Goal: Use online tool/utility: Utilize a website feature to perform a specific function

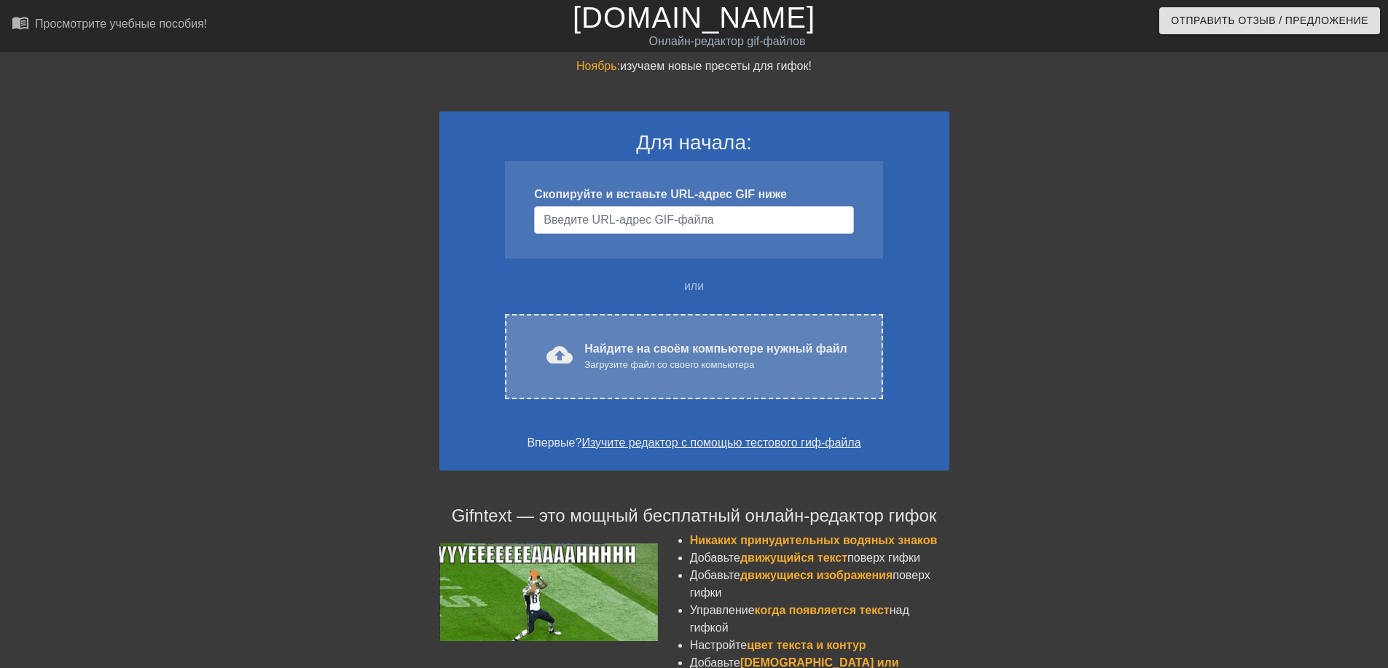
click at [586, 351] on ya-tr-span "Найдите на своём компьютере нужный файл" at bounding box center [715, 348] width 262 height 12
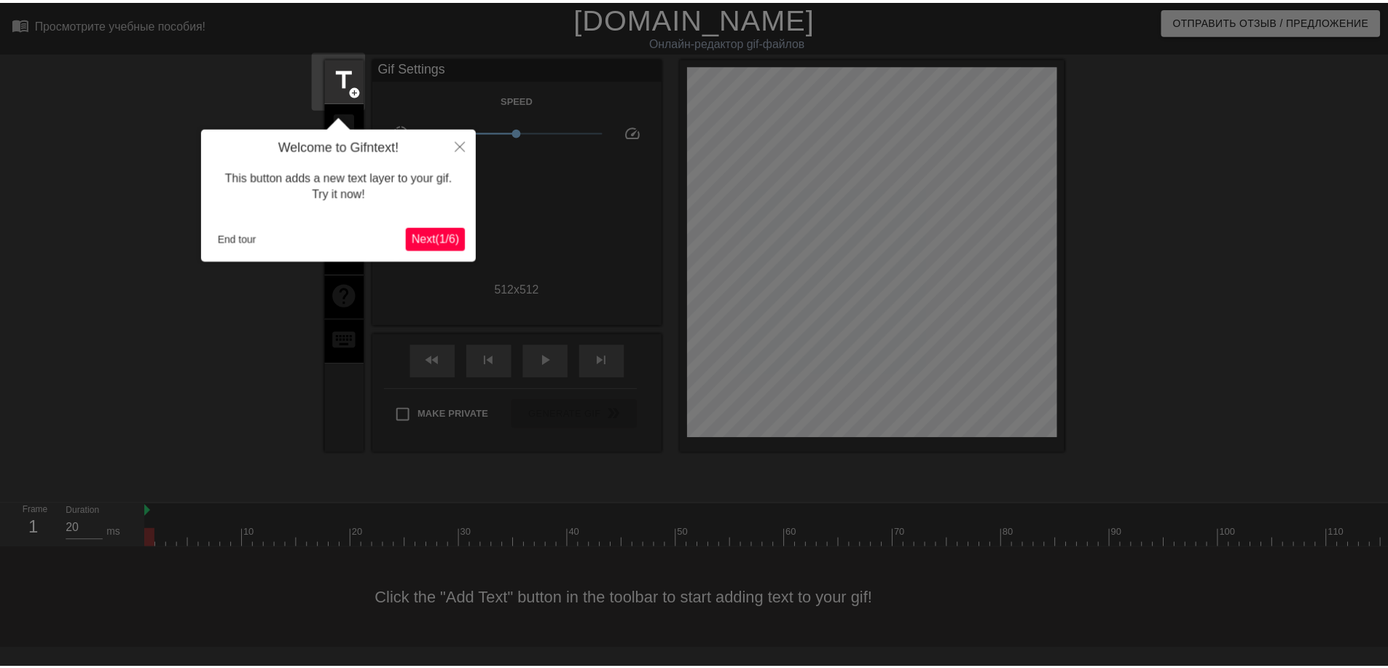
scroll to position [36, 0]
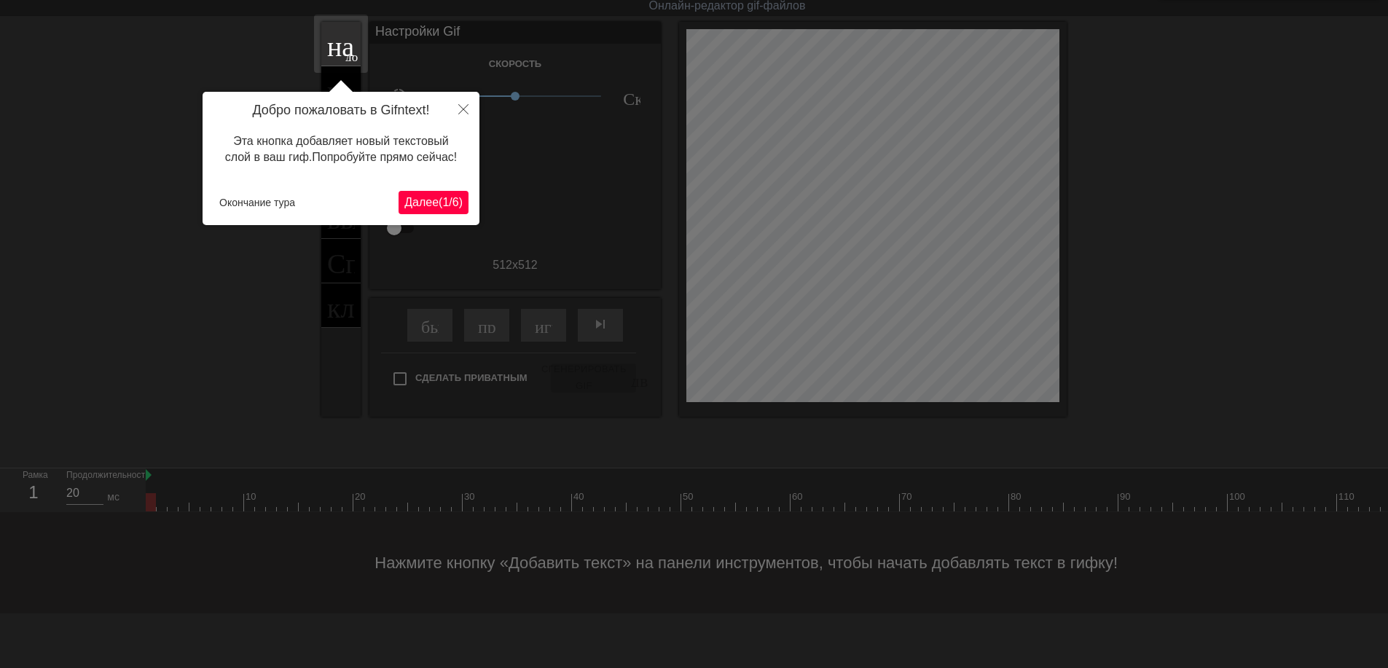
click at [426, 203] on ya-tr-span "Далее" at bounding box center [421, 202] width 34 height 12
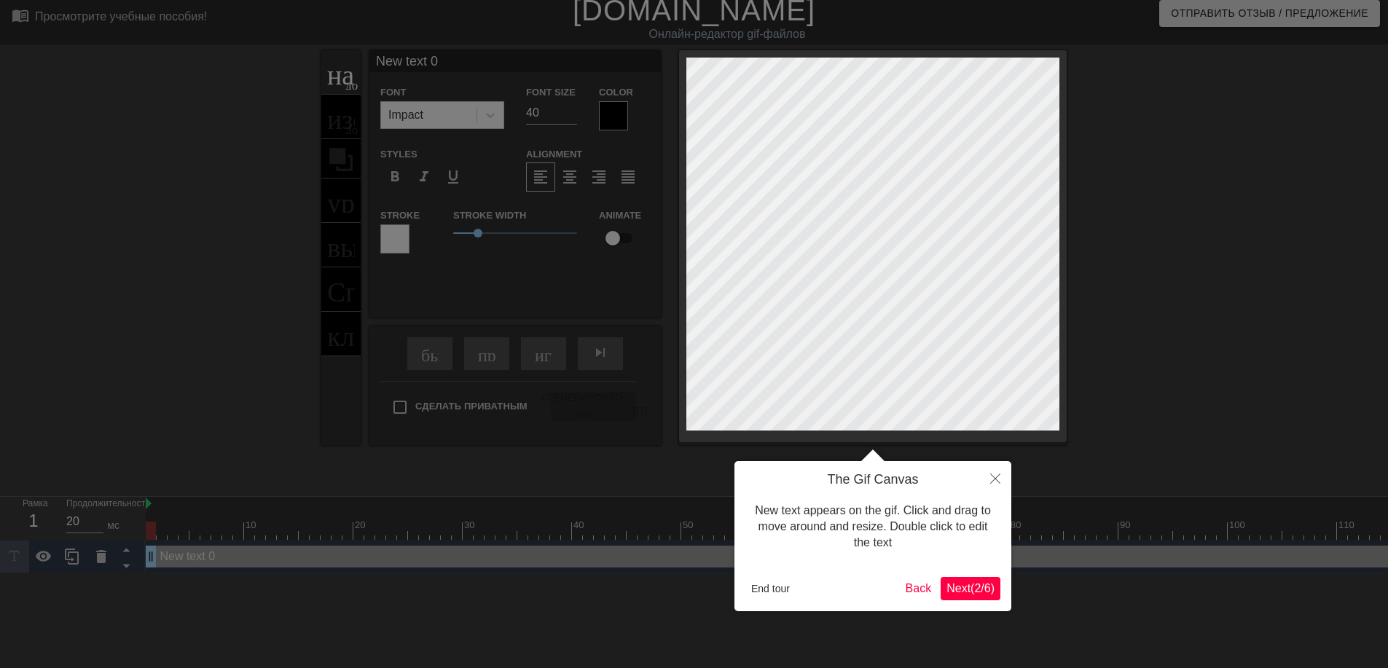
scroll to position [0, 0]
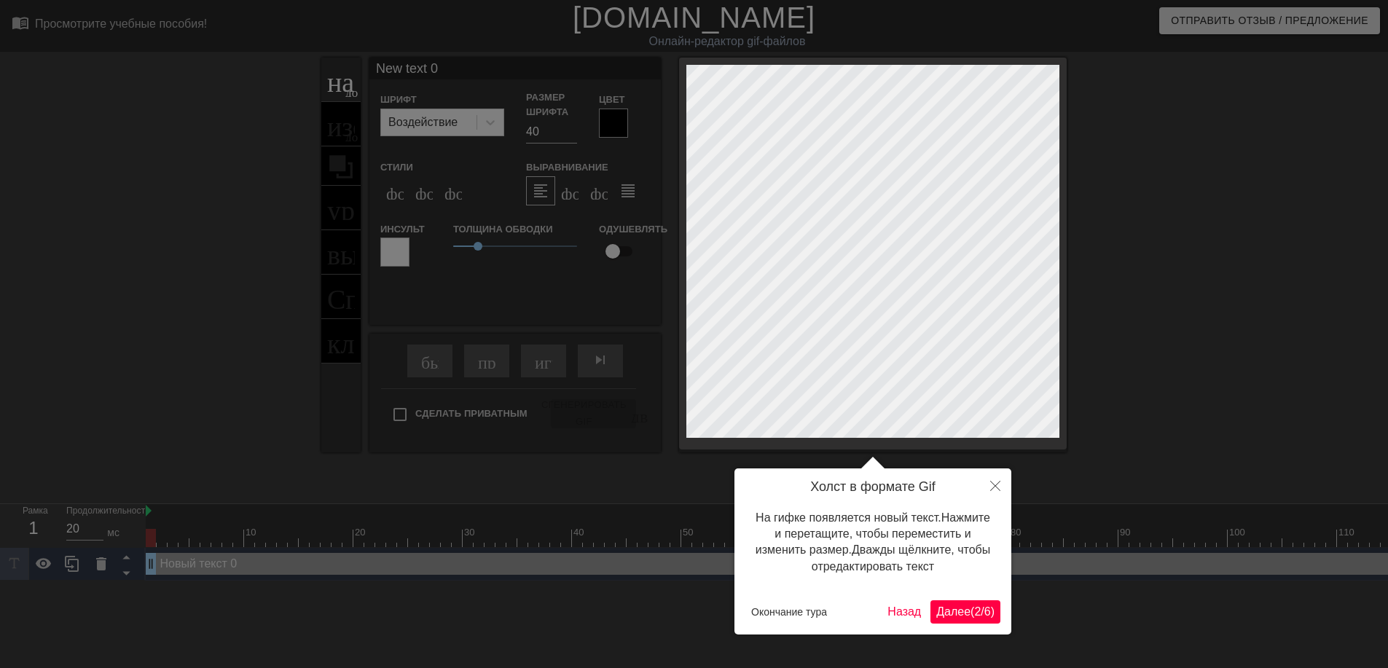
click at [954, 617] on ya-tr-span "Далее" at bounding box center [953, 611] width 34 height 12
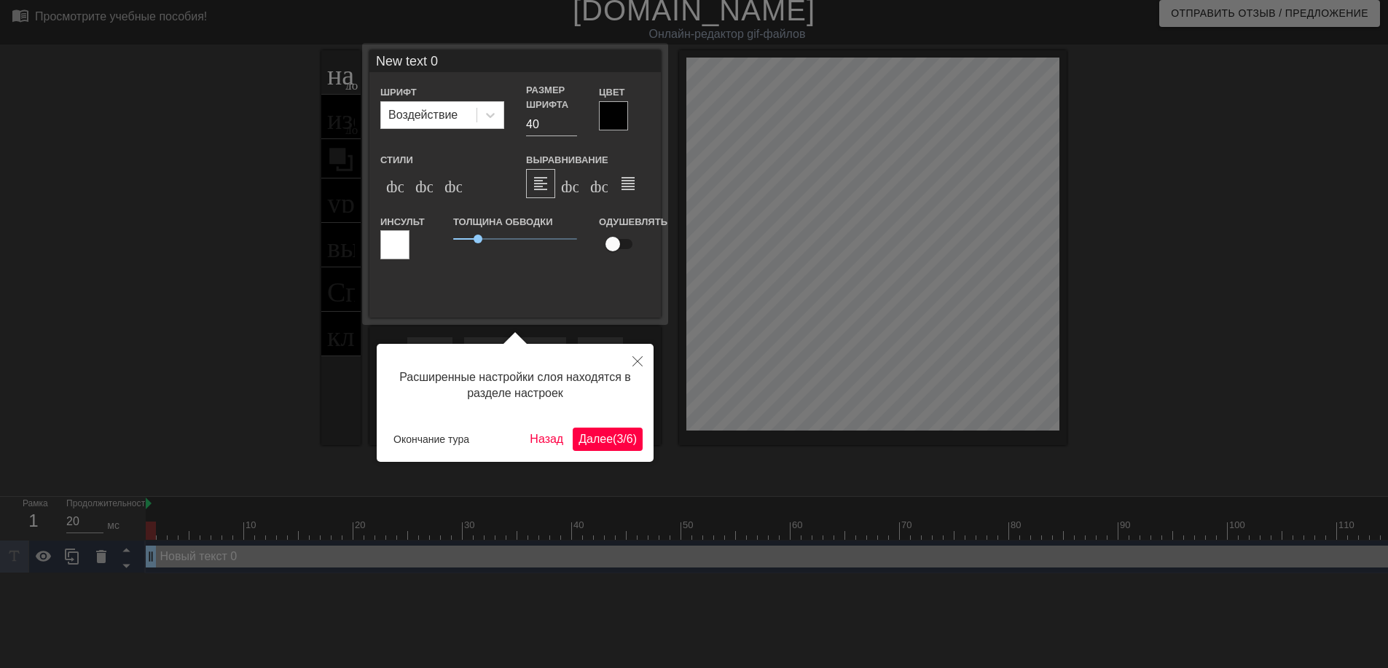
click at [602, 439] on ya-tr-span "Далее" at bounding box center [595, 439] width 34 height 12
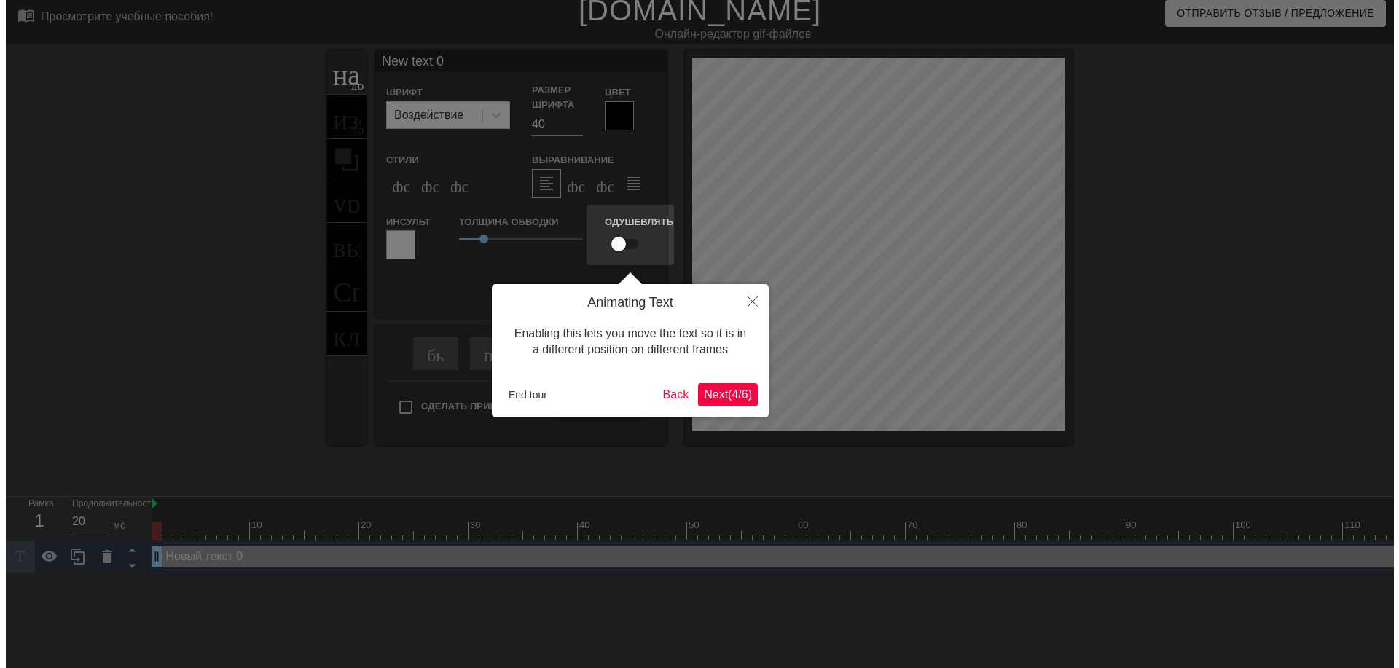
scroll to position [0, 0]
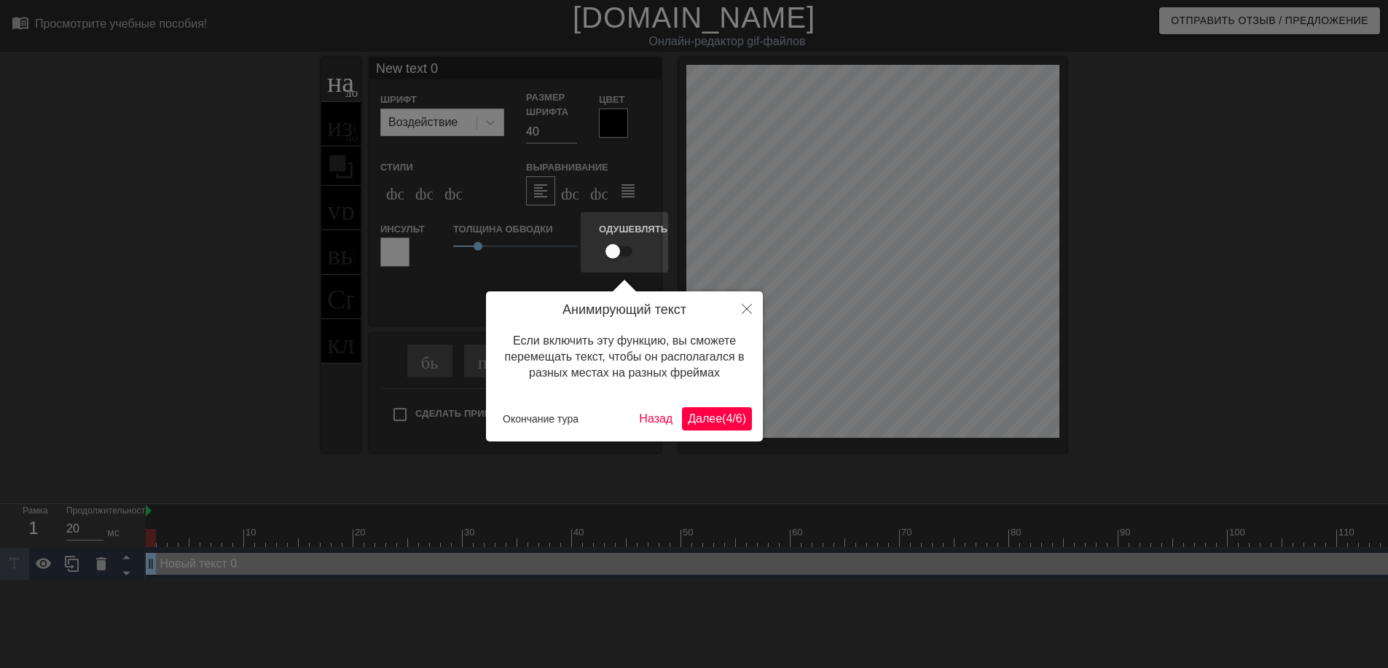
click at [714, 419] on ya-tr-span "Далее" at bounding box center [705, 418] width 34 height 12
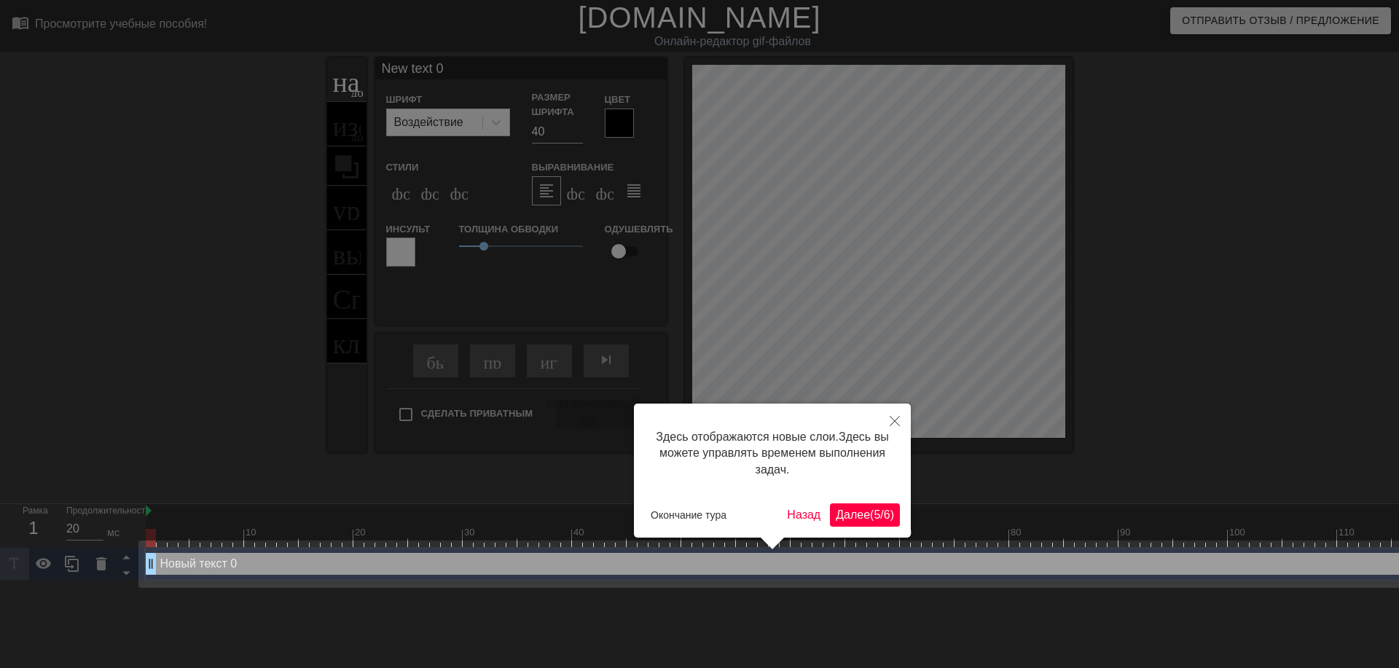
click at [839, 505] on button "Далее ( 5 / 6 )" at bounding box center [865, 514] width 70 height 23
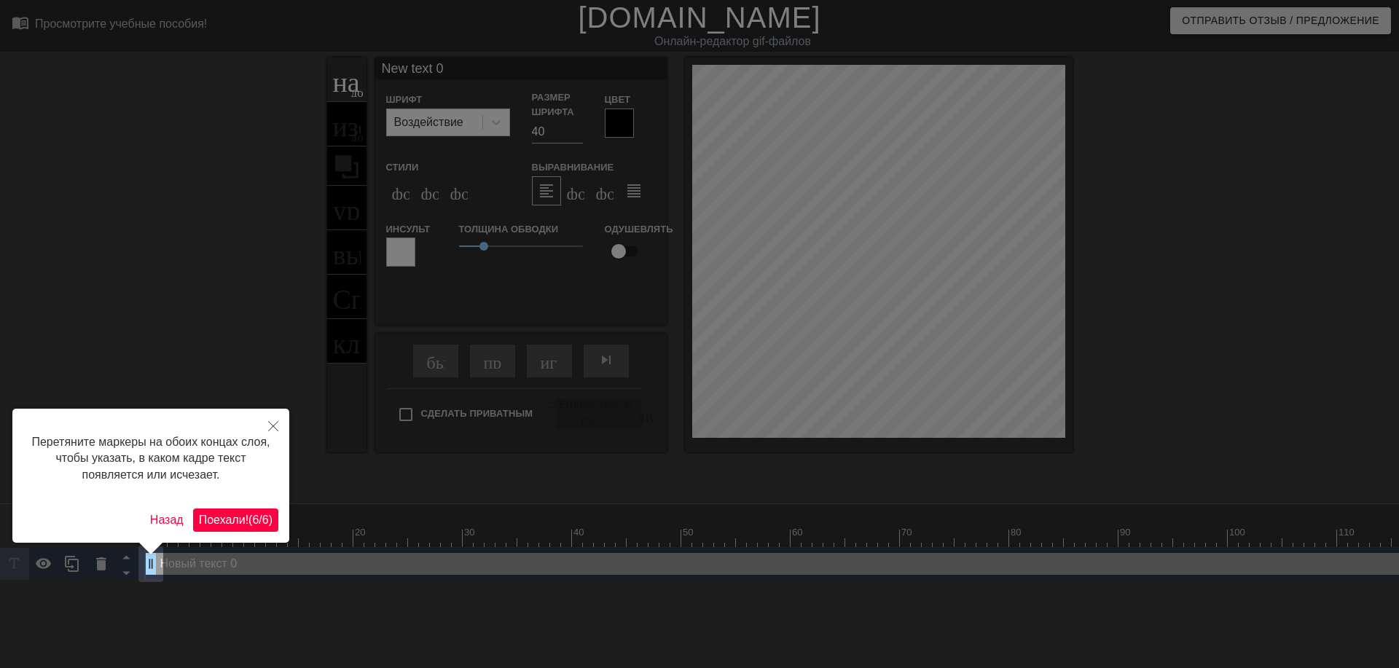
click at [259, 509] on button "Поехали! ( 6 / 6 )" at bounding box center [235, 519] width 85 height 23
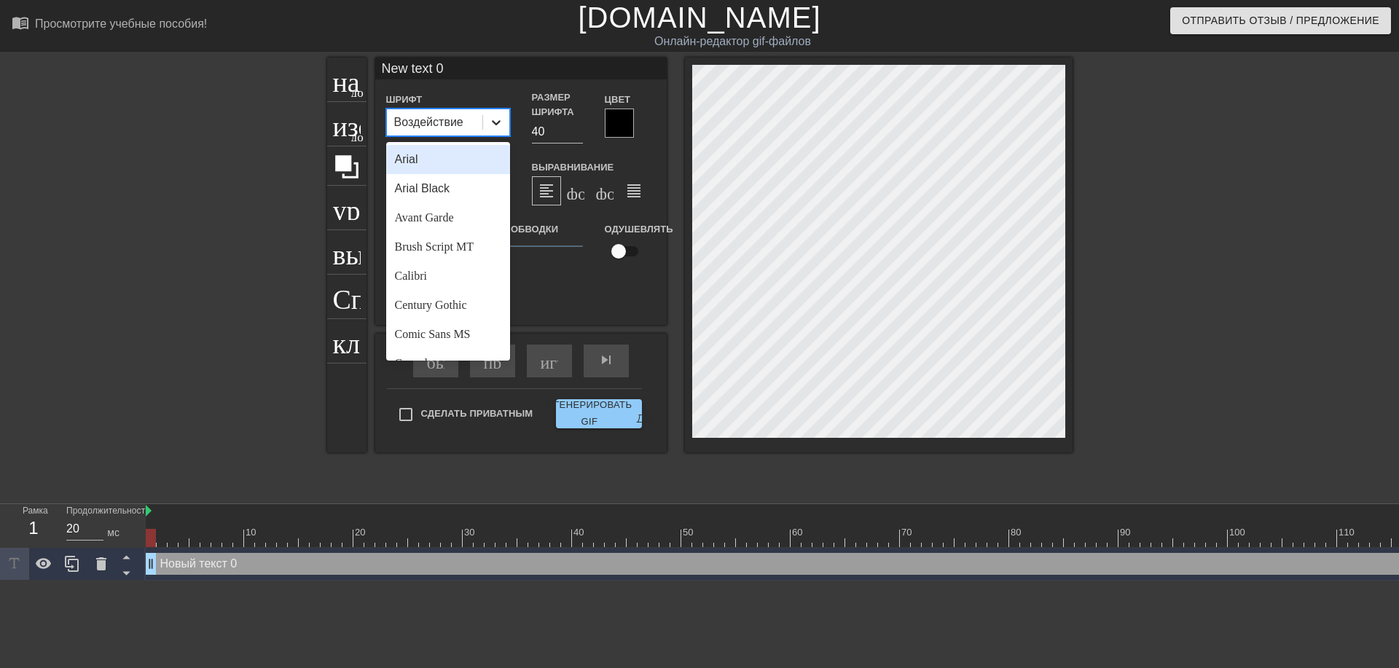
click at [492, 119] on icon at bounding box center [496, 122] width 15 height 15
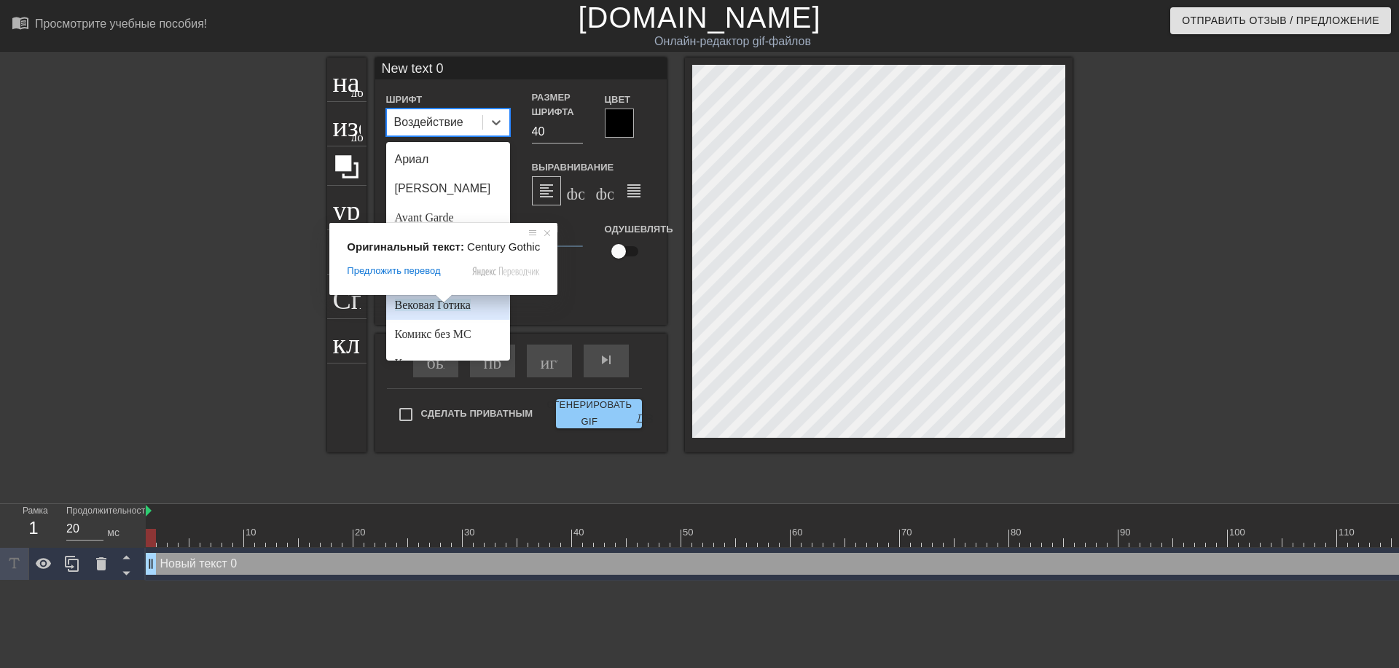
click at [420, 305] on ya-tr-span "Вековая Готика" at bounding box center [433, 305] width 76 height 12
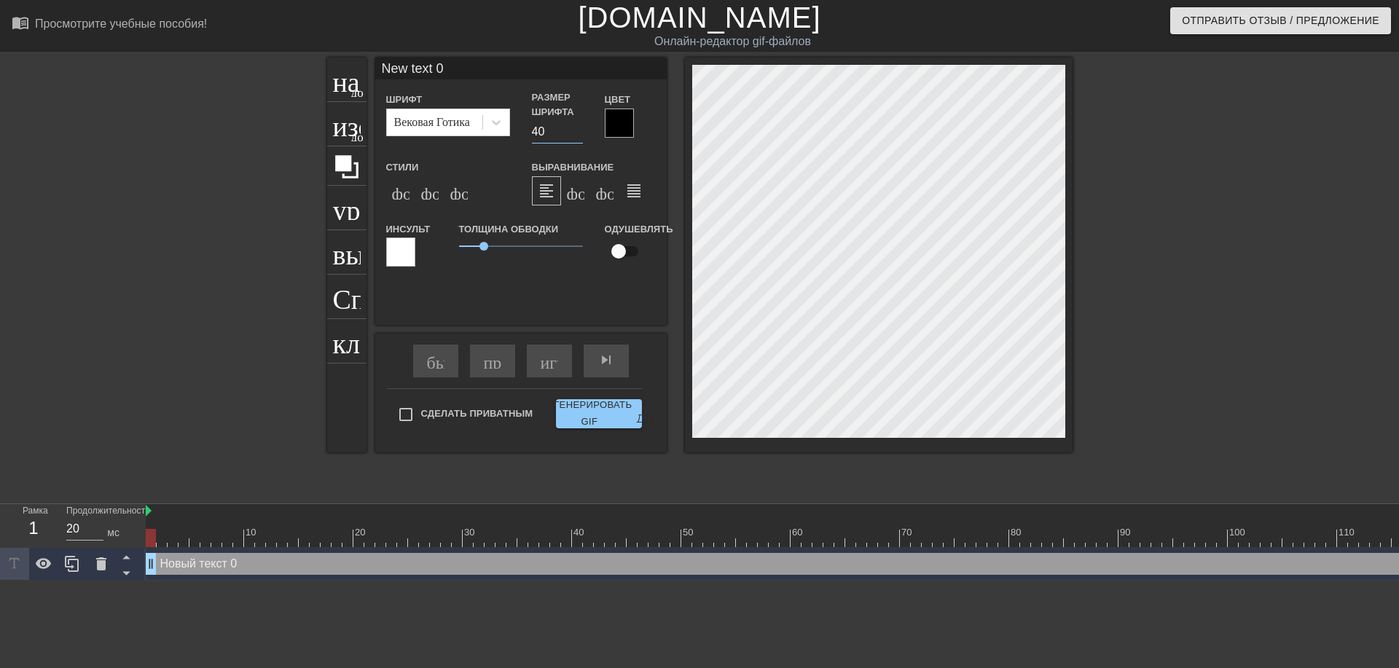
click at [539, 129] on input "40" at bounding box center [557, 131] width 51 height 23
type input "30"
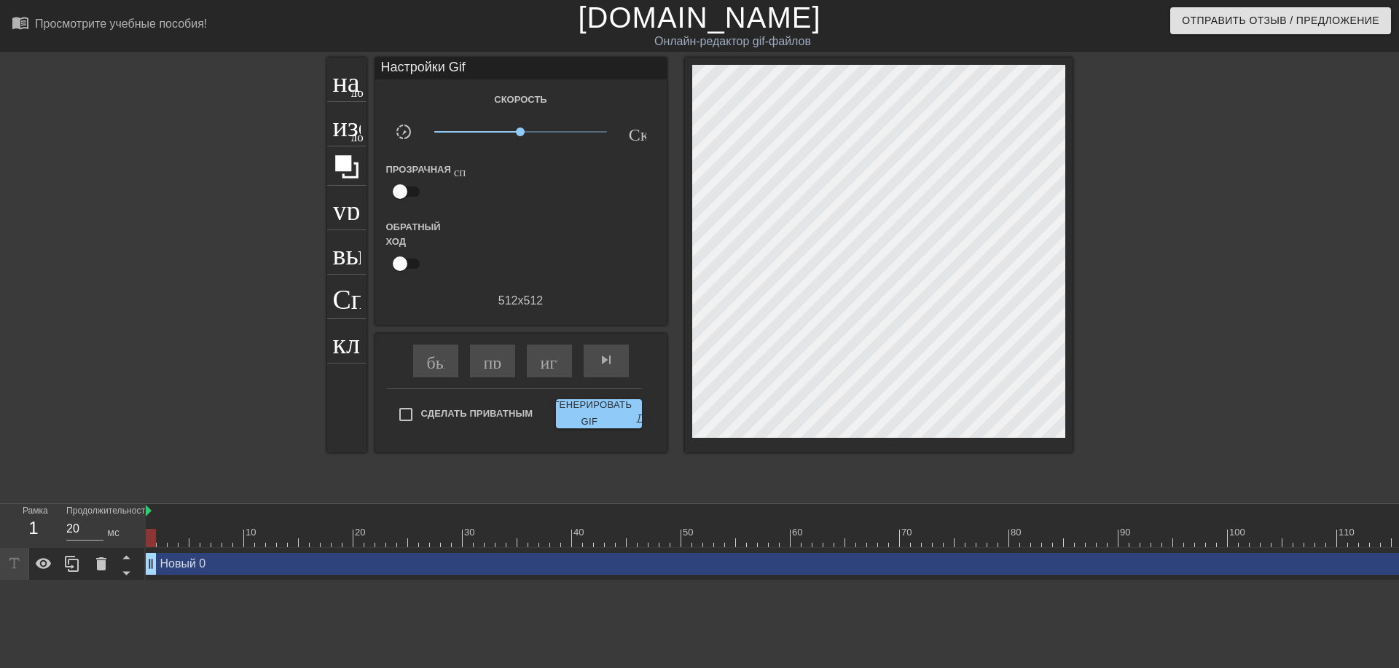
scroll to position [2, 2]
type textarea "N"
type textarea """
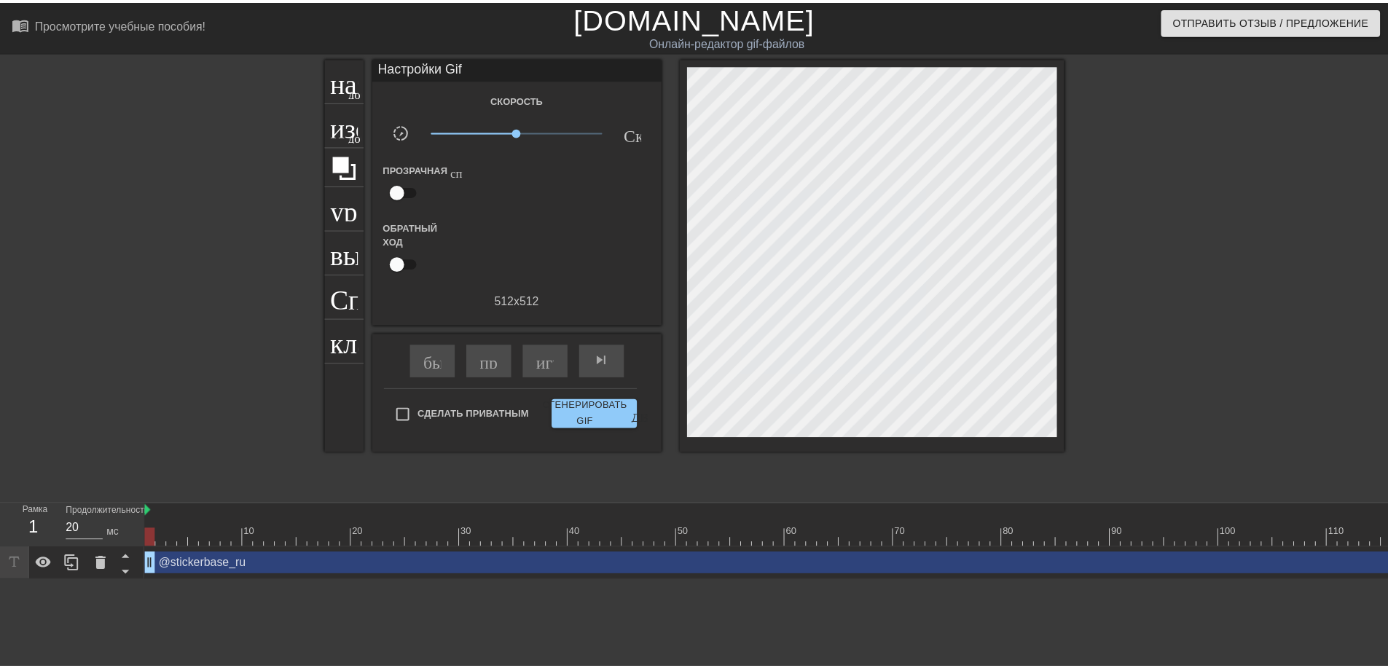
scroll to position [1, 2]
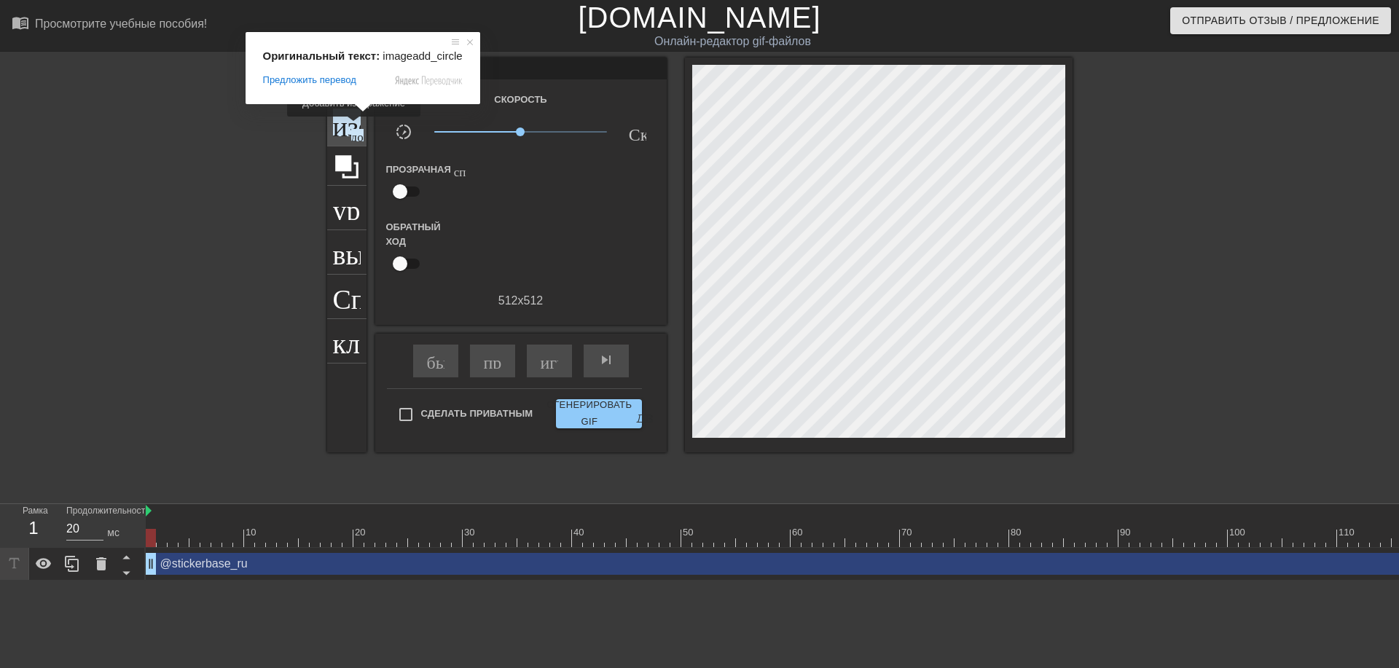
click at [354, 127] on ya-tr-span "изображение" at bounding box center [409, 123] width 152 height 28
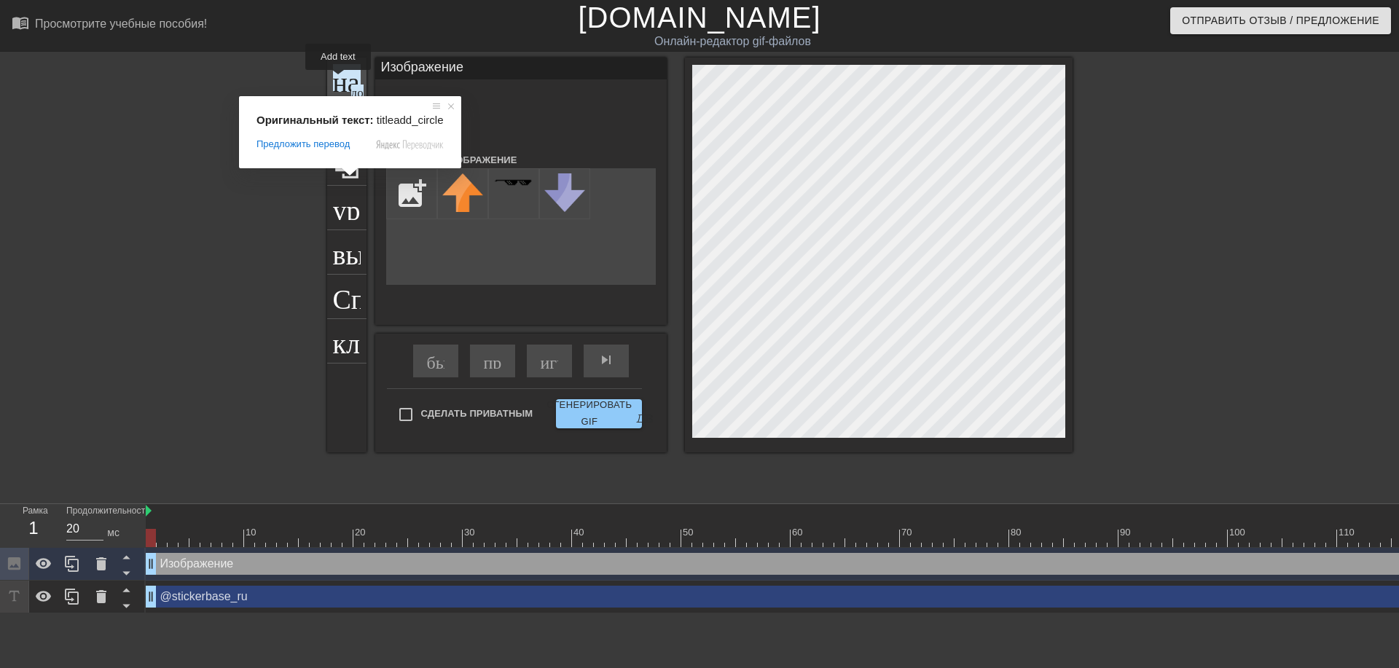
click at [338, 80] on ya-tr-span "название" at bounding box center [385, 78] width 105 height 28
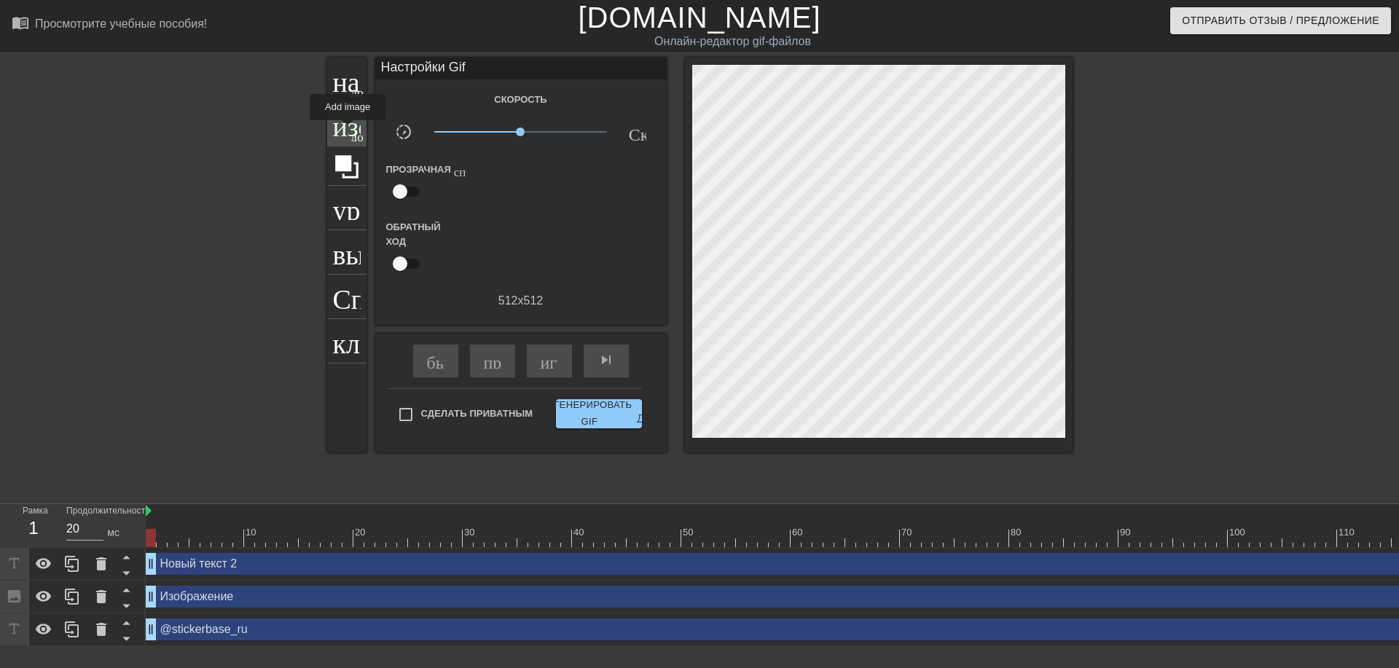
click at [347, 130] on ya-tr-span "изображение" at bounding box center [409, 123] width 152 height 28
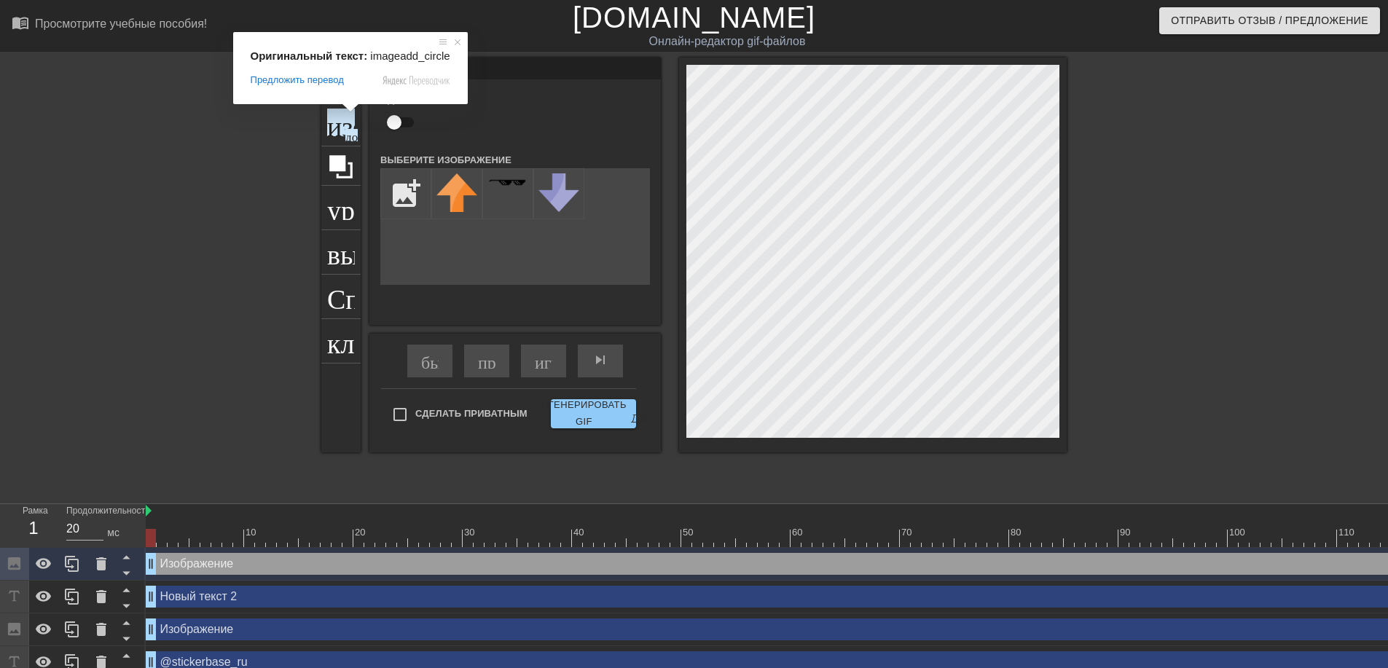
click at [347, 104] on div "Оригинальный текст: imageadd_circle Предложить перевод Отправить [PERSON_NAME],…" at bounding box center [350, 68] width 235 height 72
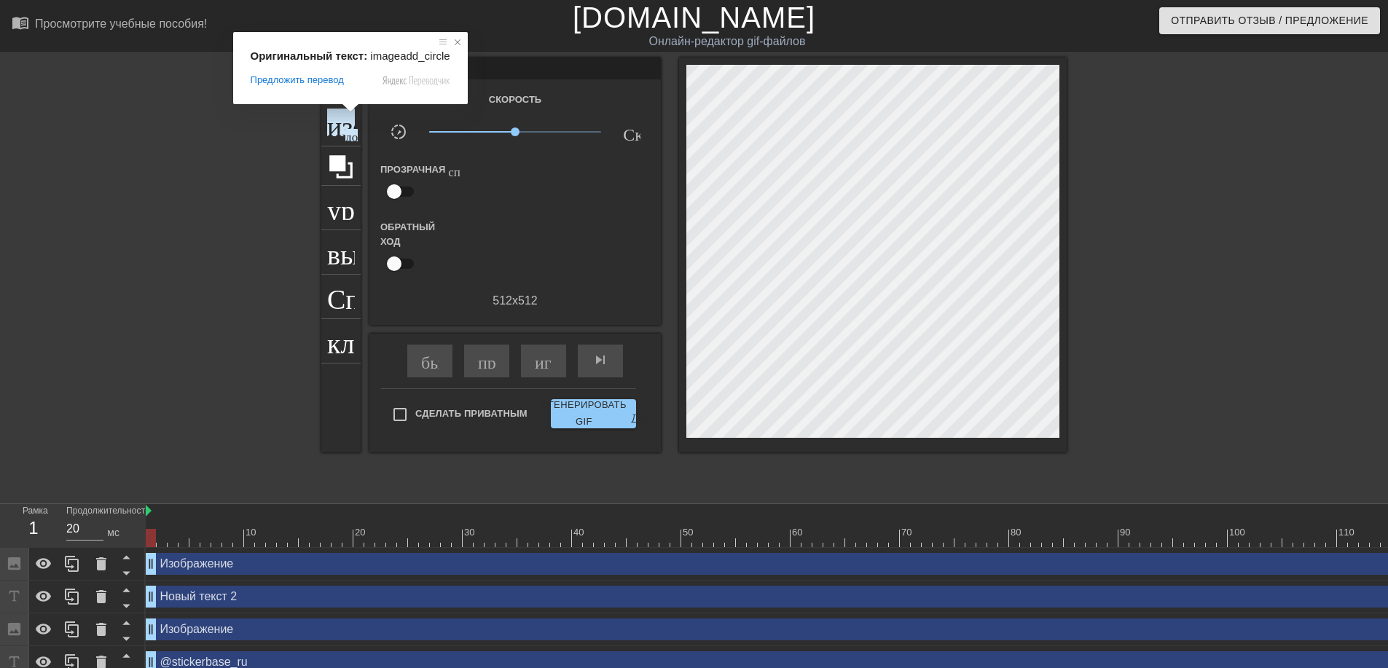
click at [452, 40] on span at bounding box center [457, 42] width 15 height 15
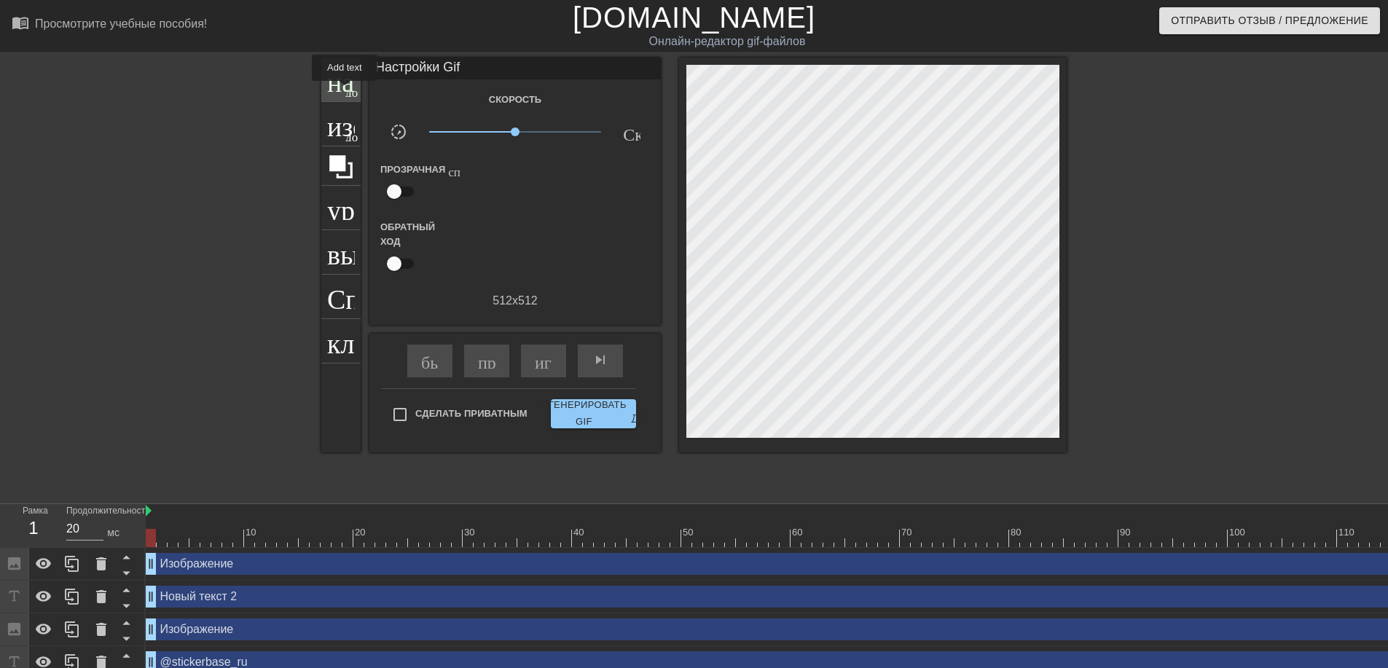
click at [342, 89] on ya-tr-span "название" at bounding box center [379, 78] width 105 height 28
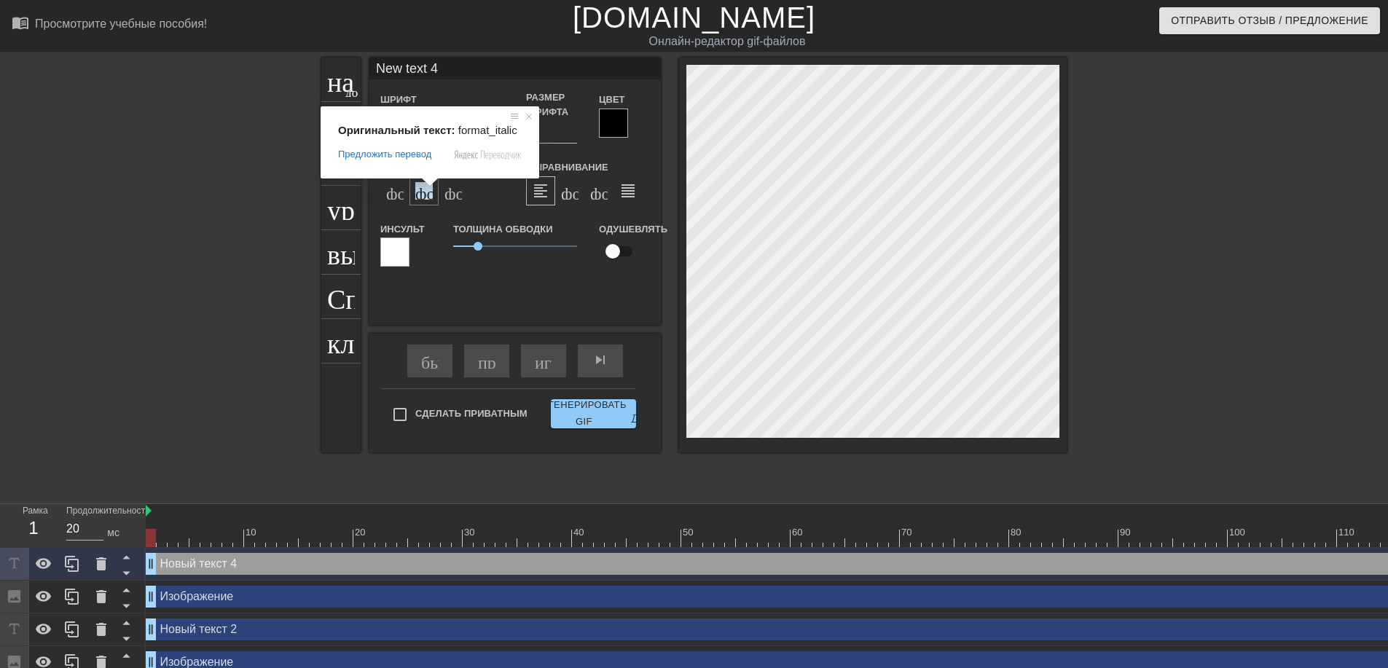
click at [428, 193] on ya-tr-span "формат_italic" at bounding box center [503, 190] width 177 height 17
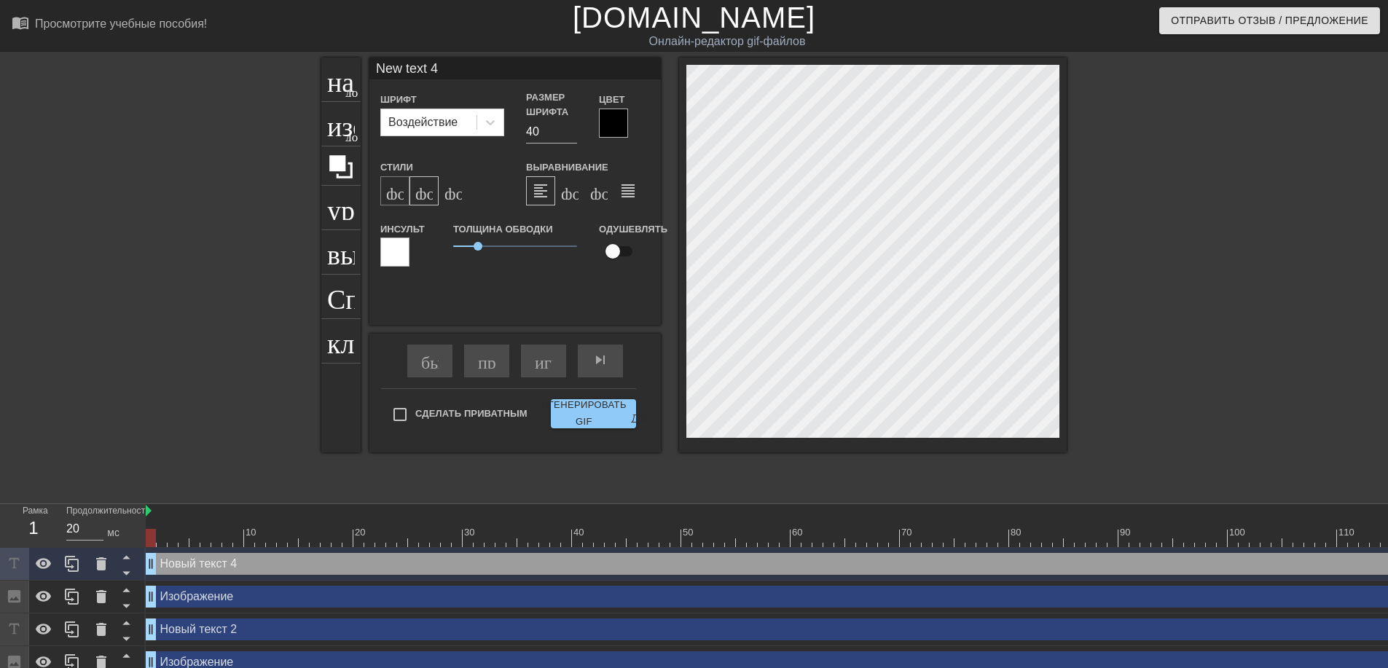
click at [420, 186] on span at bounding box center [429, 182] width 19 height 9
type textarea "@stickerbase_ru"
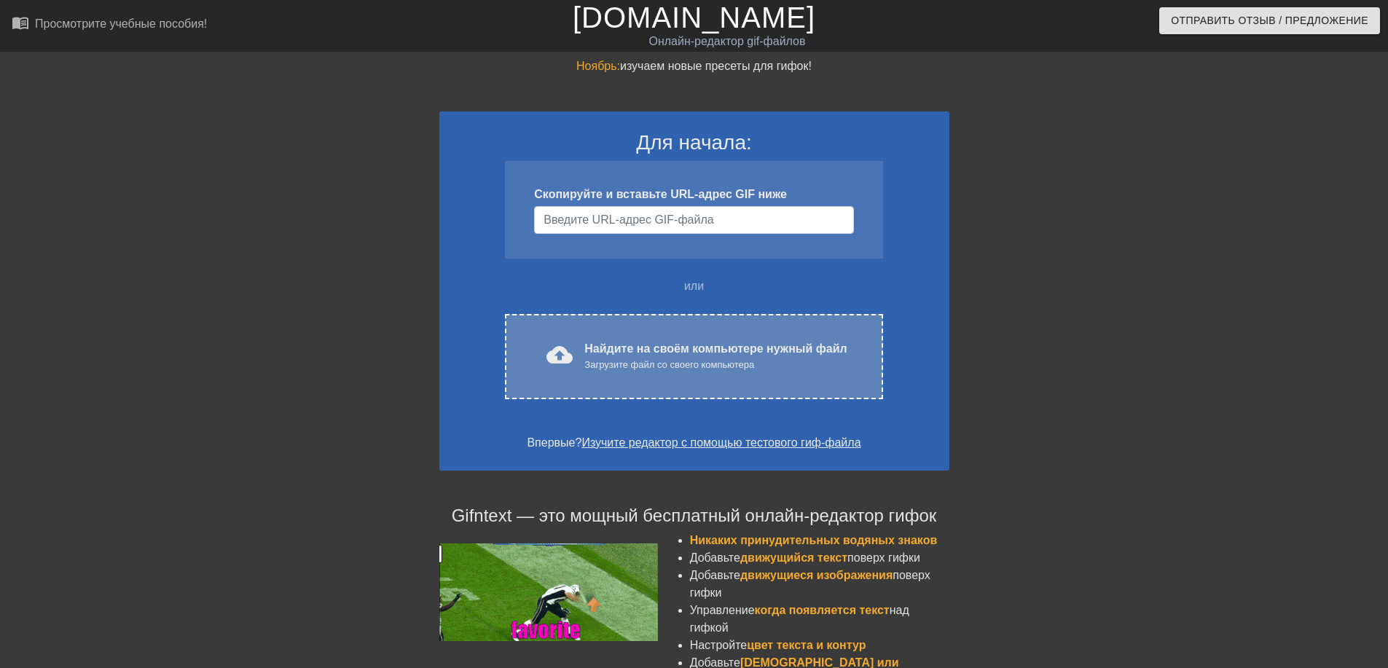
click at [641, 344] on ya-tr-span "Найдите на своём компьютере нужный файл" at bounding box center [715, 348] width 262 height 12
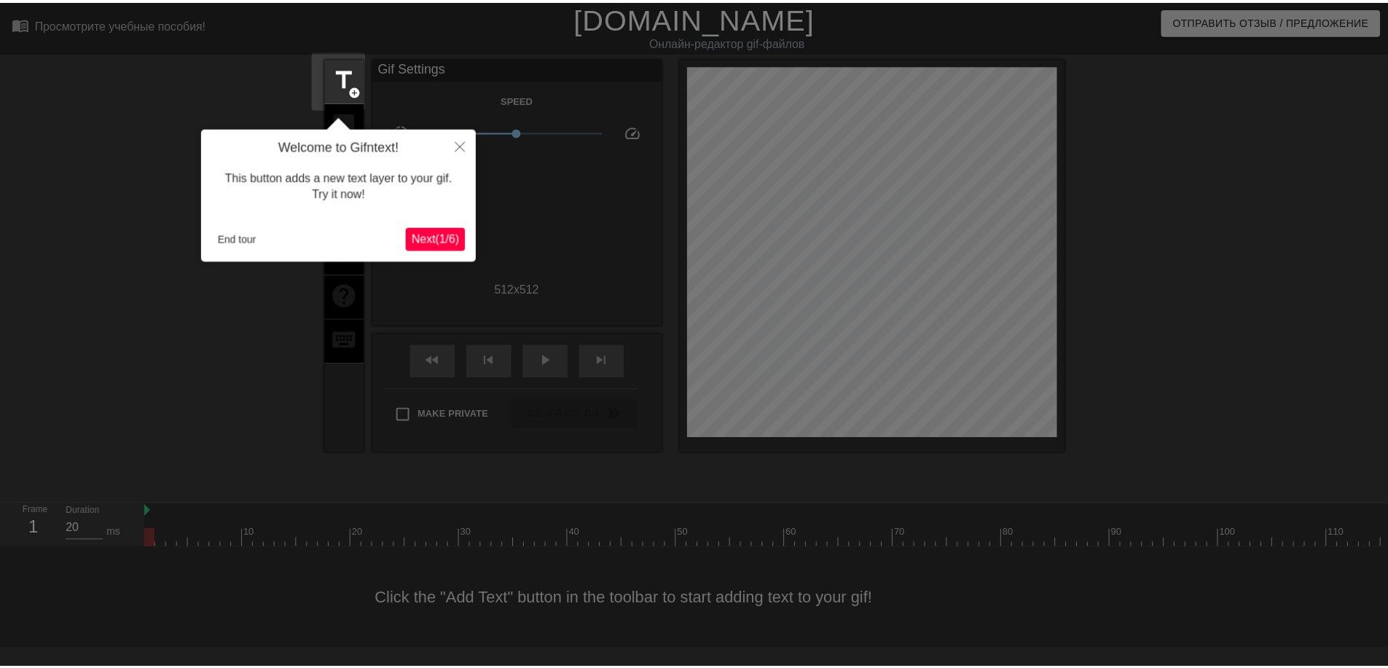
scroll to position [36, 0]
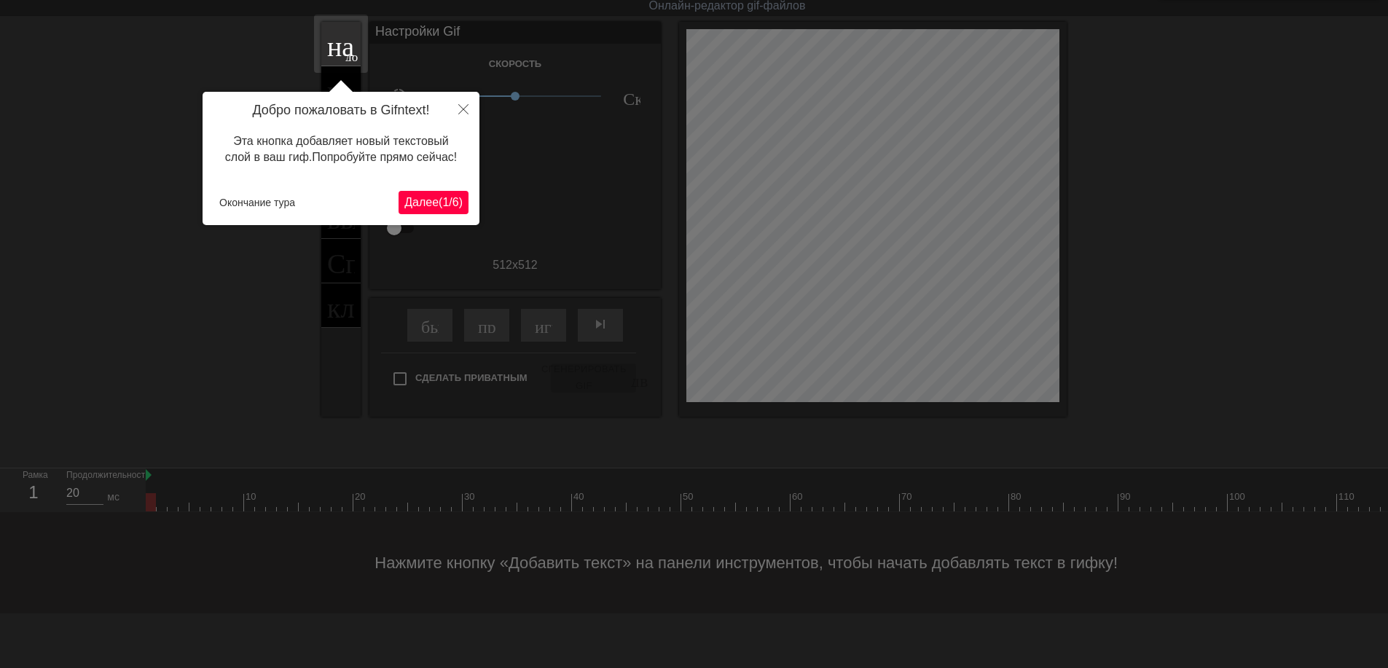
click at [431, 202] on ya-tr-span "Далее" at bounding box center [421, 202] width 34 height 12
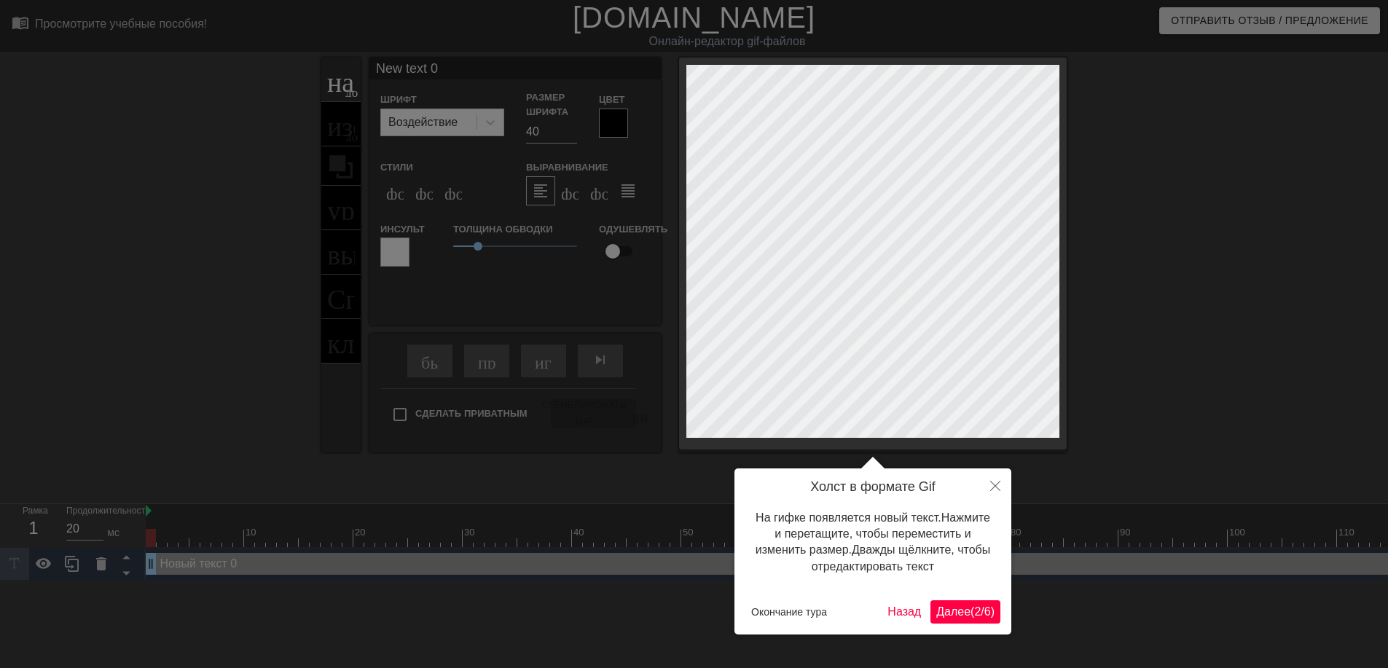
click at [942, 610] on ya-tr-span "Далее" at bounding box center [953, 611] width 34 height 12
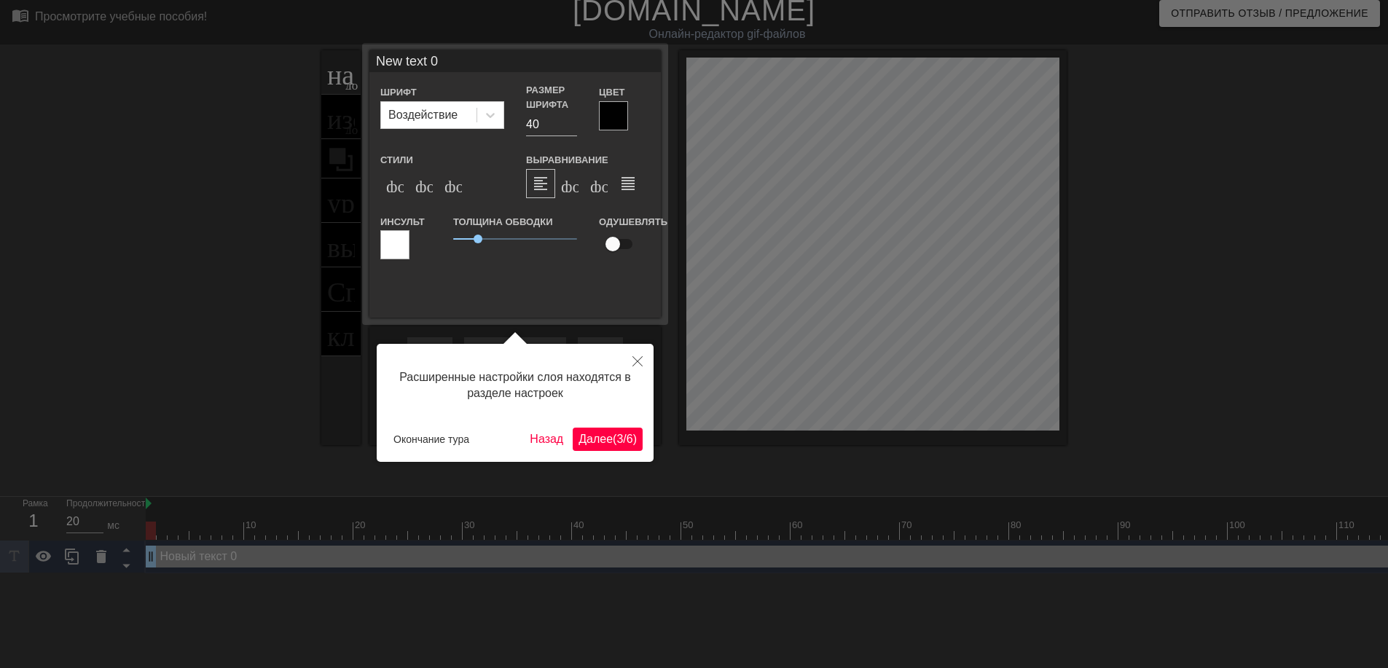
click at [616, 434] on ya-tr-span "3" at bounding box center [619, 439] width 7 height 12
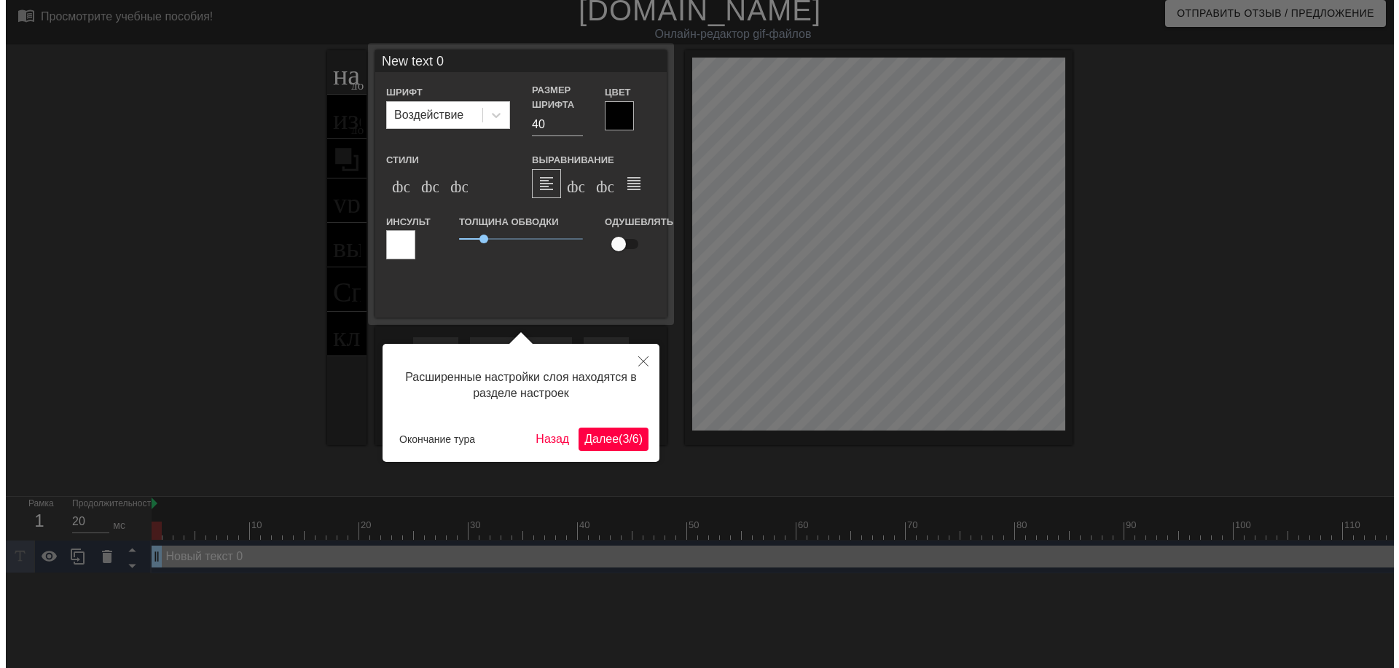
scroll to position [0, 0]
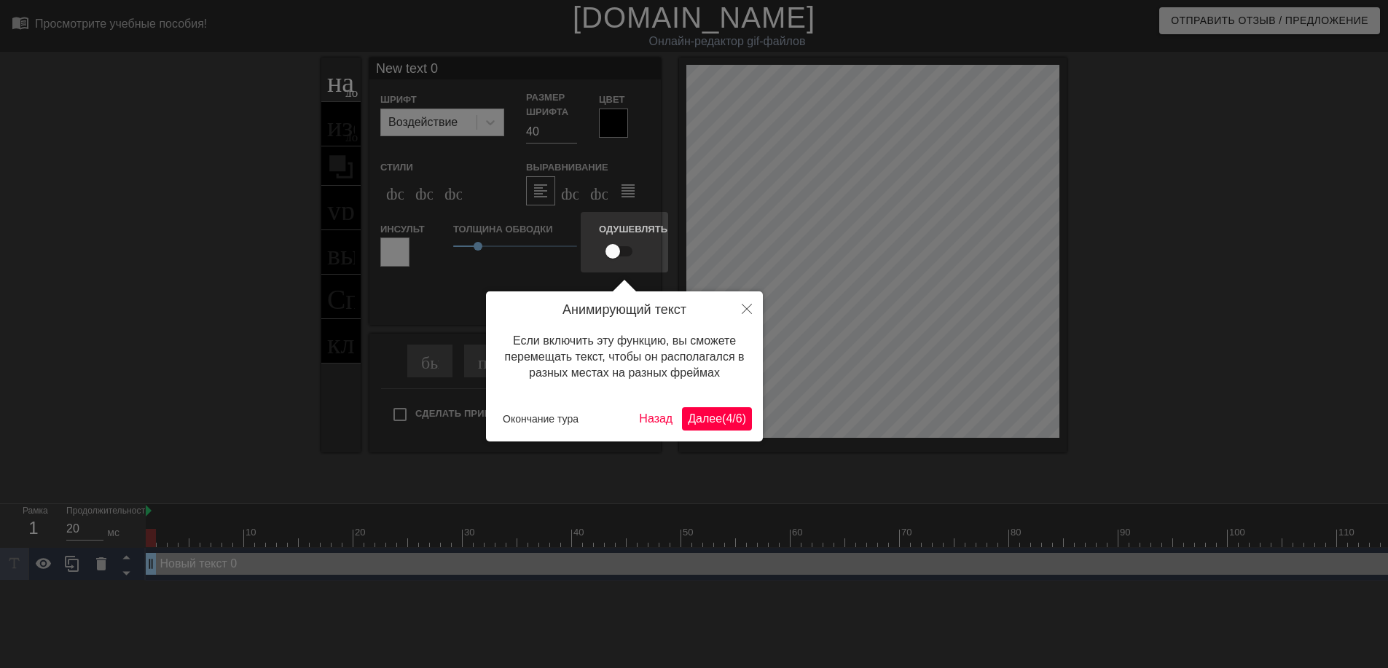
click at [722, 409] on button "Далее ( 4 / 6 )" at bounding box center [717, 418] width 70 height 23
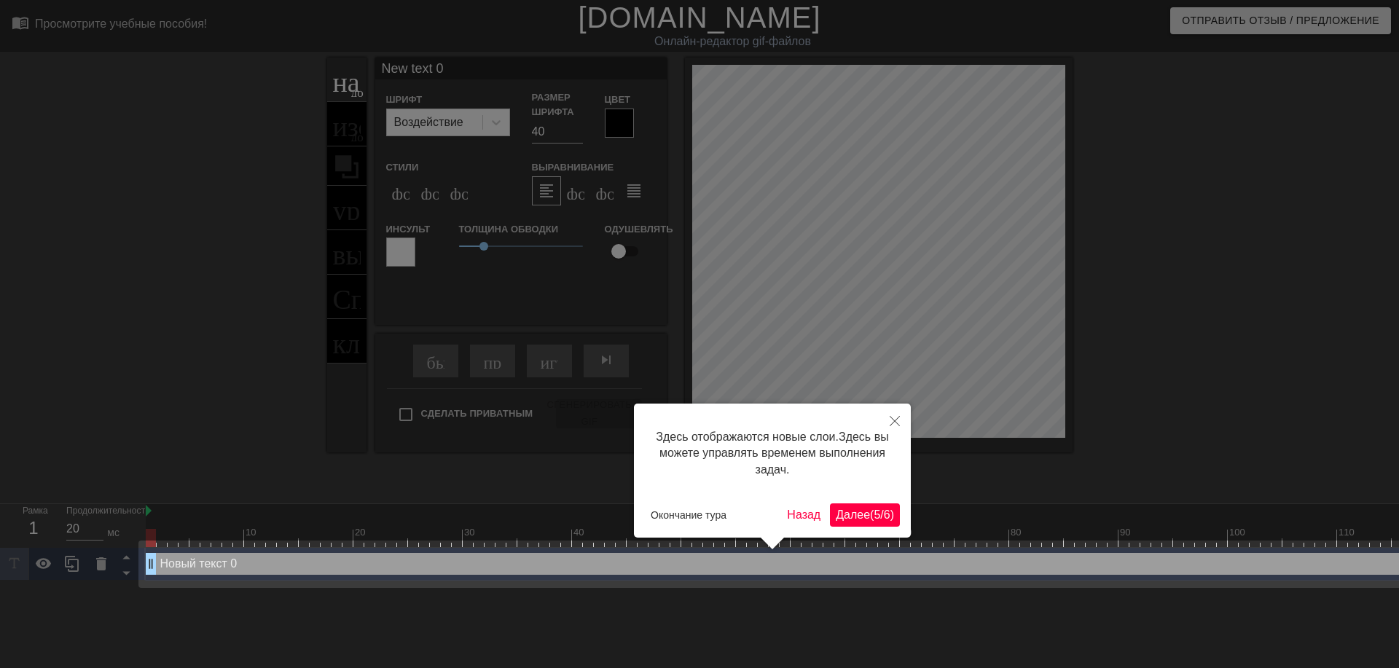
click at [849, 512] on ya-tr-span "Далее" at bounding box center [853, 514] width 34 height 12
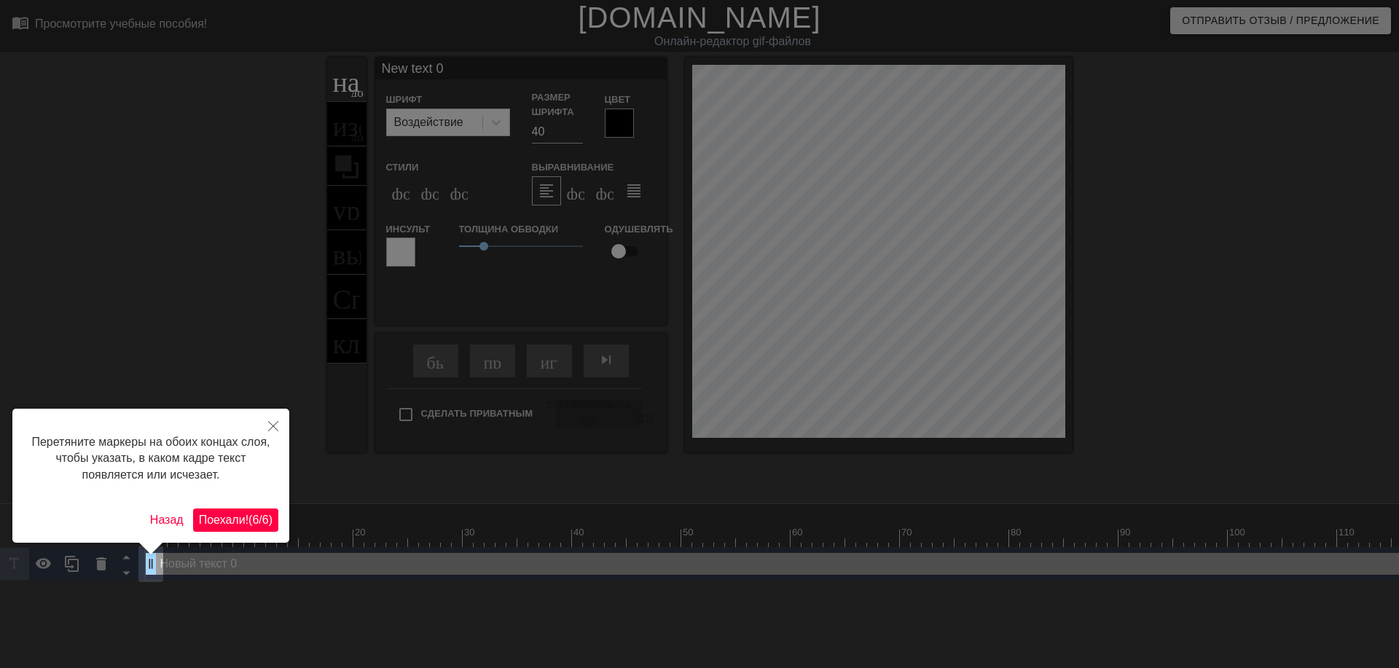
click at [207, 514] on ya-tr-span "Поехали!" at bounding box center [224, 520] width 50 height 12
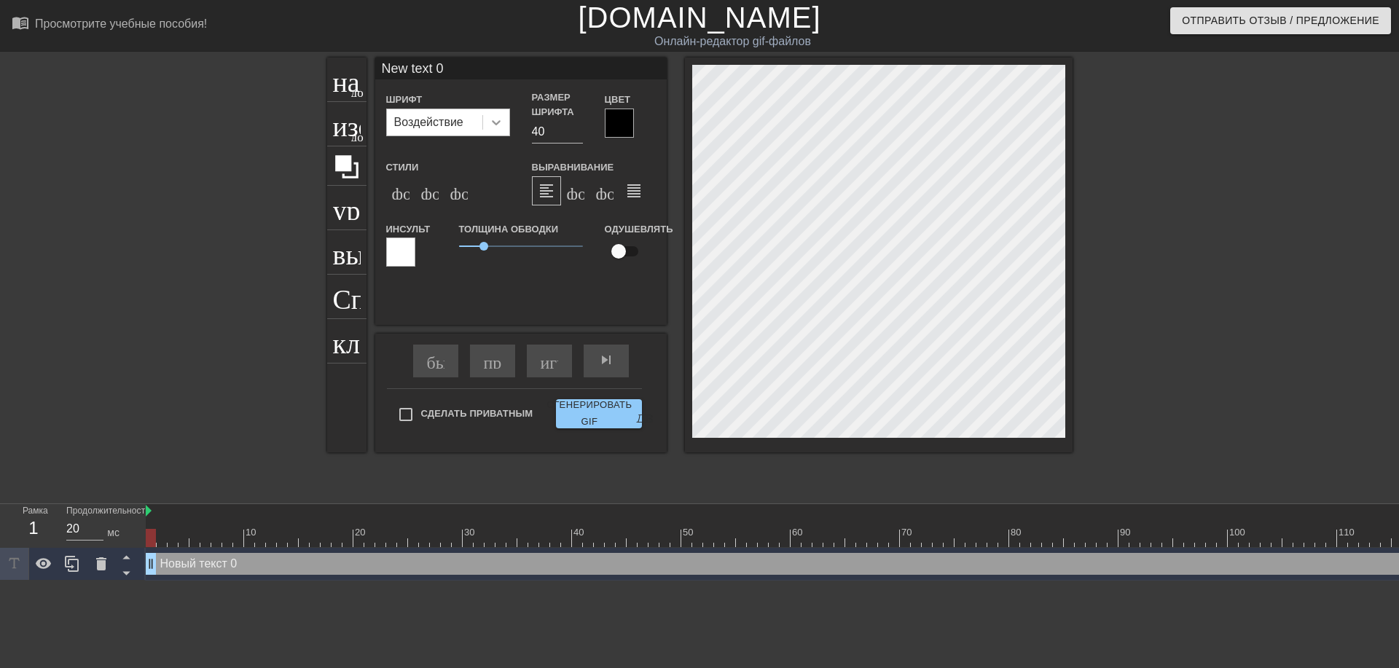
click at [497, 125] on icon at bounding box center [496, 122] width 15 height 15
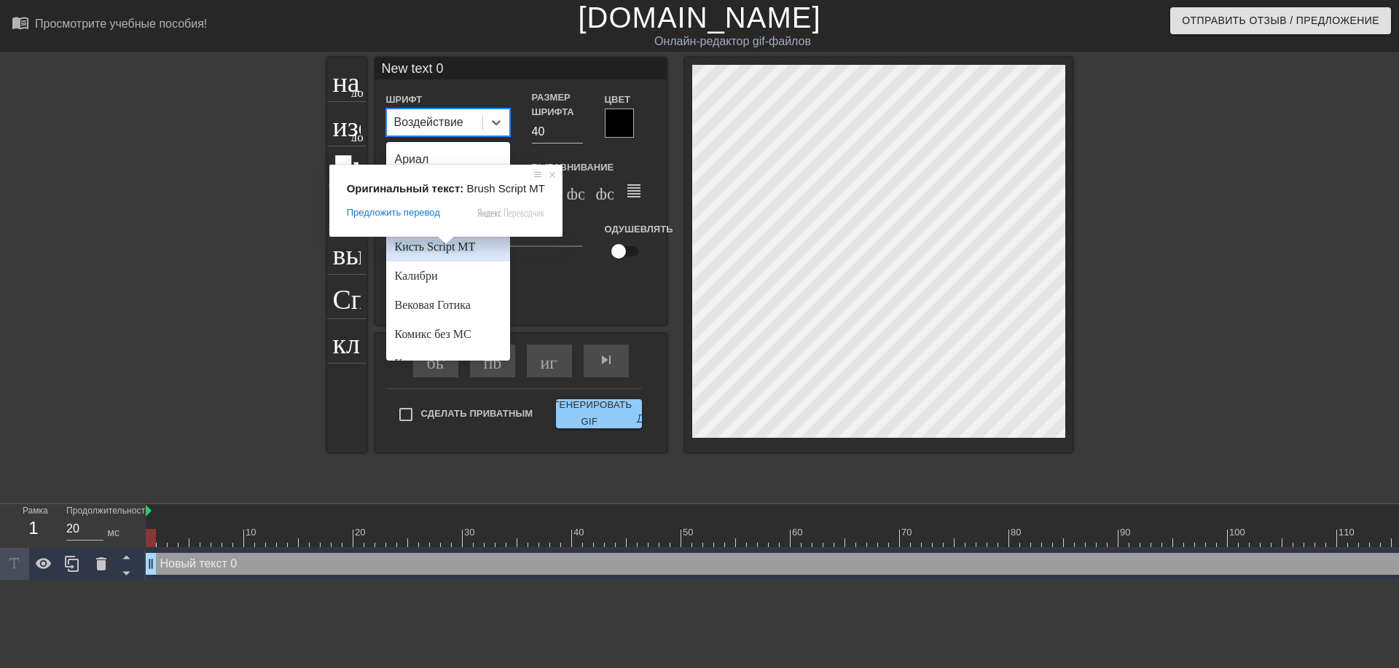
click at [455, 251] on ya-tr-span "Кисть Script MT" at bounding box center [435, 246] width 81 height 12
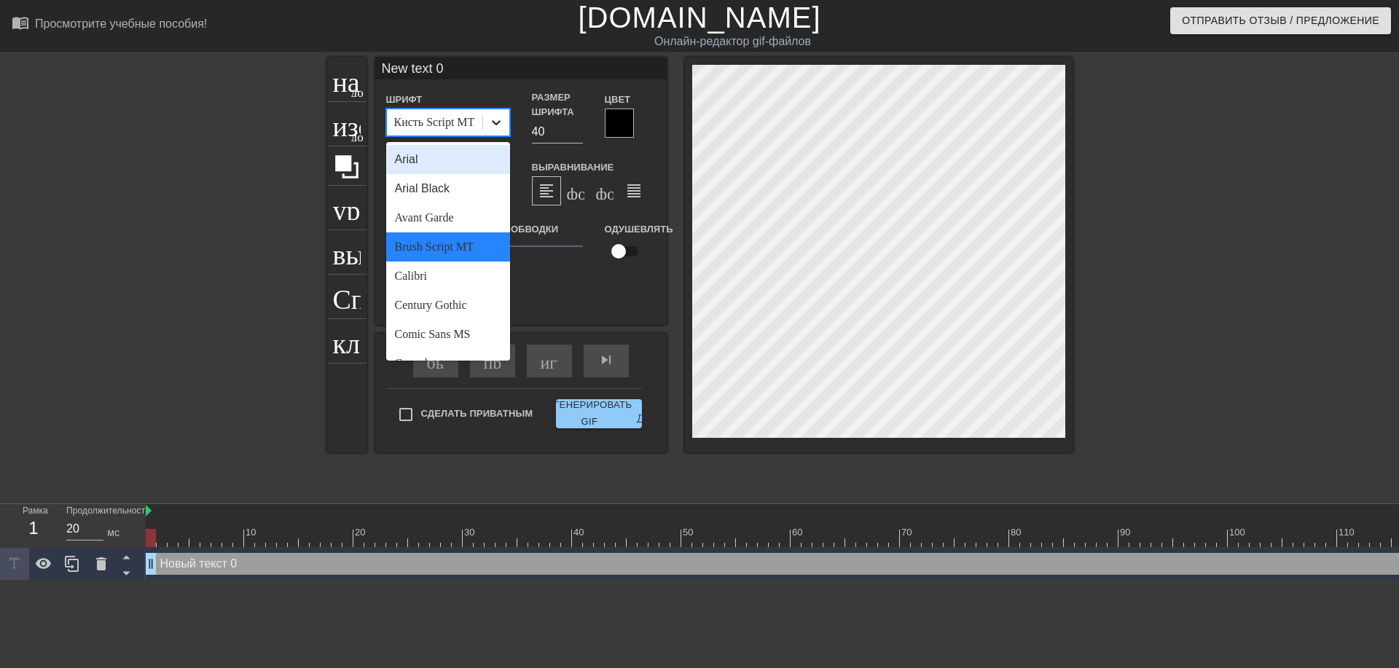
click at [495, 127] on icon at bounding box center [496, 122] width 15 height 15
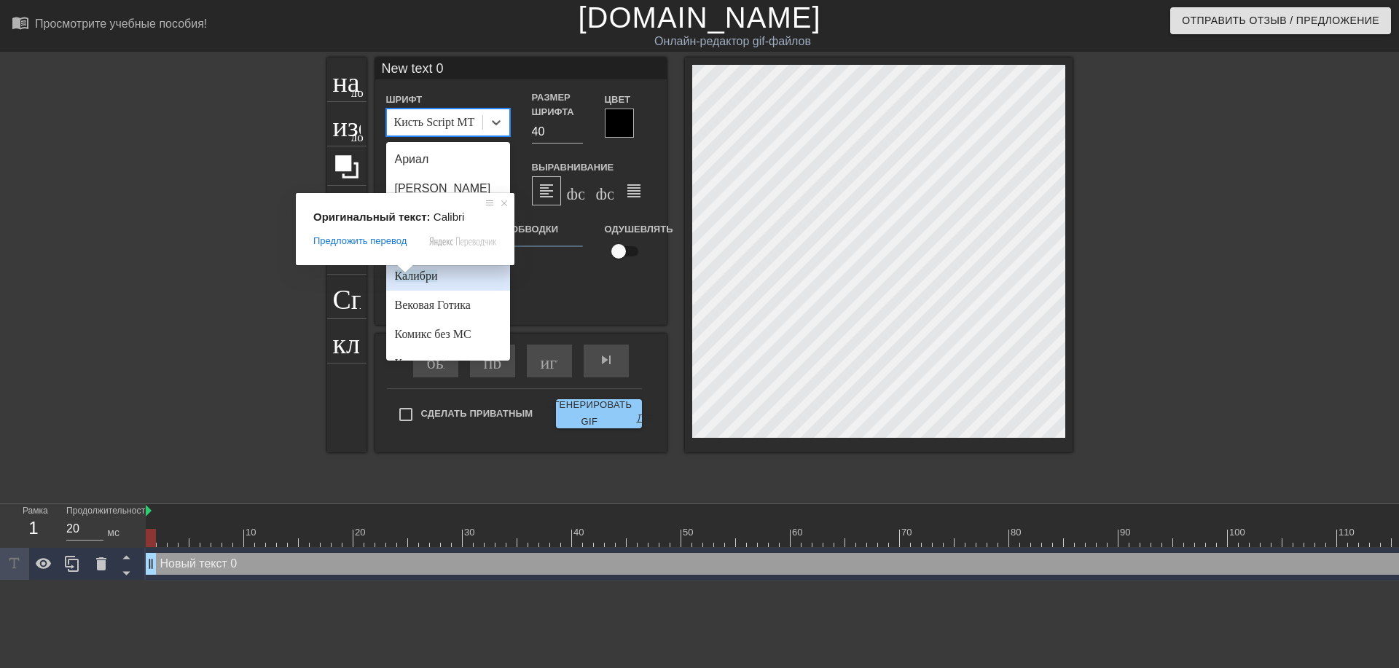
click at [407, 280] on ya-tr-span "Калибри" at bounding box center [416, 276] width 43 height 12
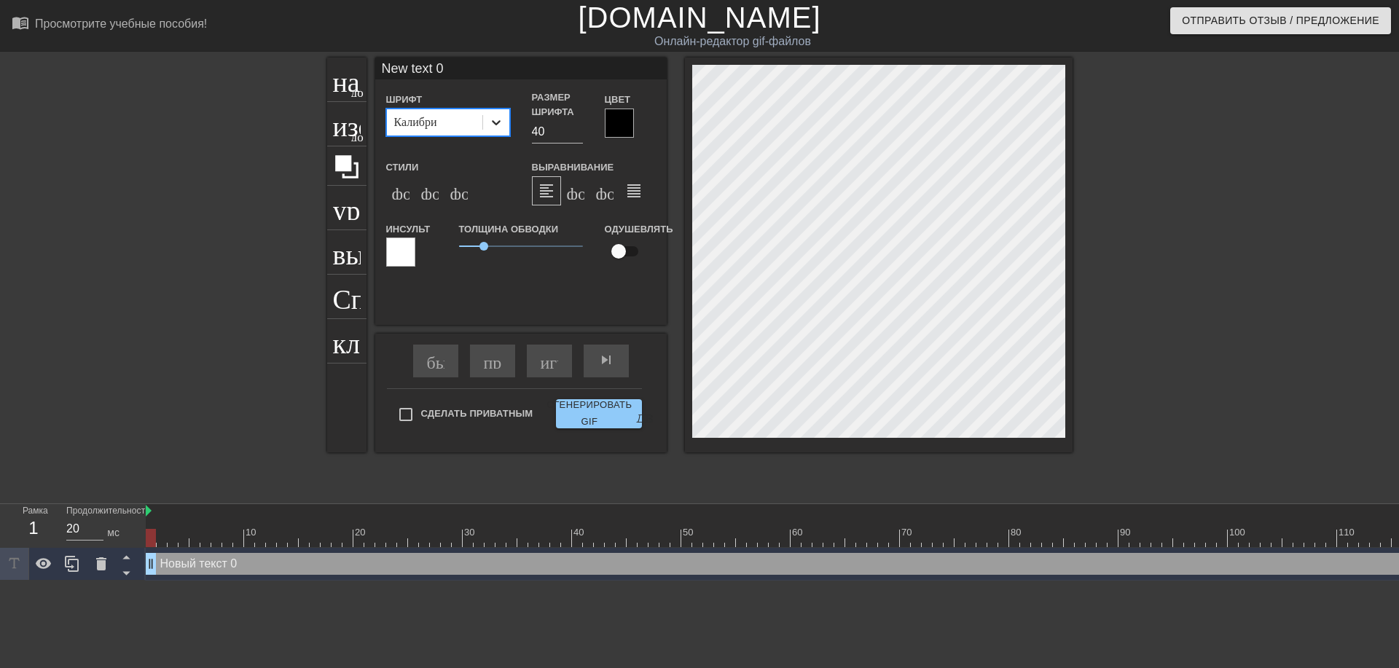
click at [499, 125] on icon at bounding box center [496, 122] width 15 height 15
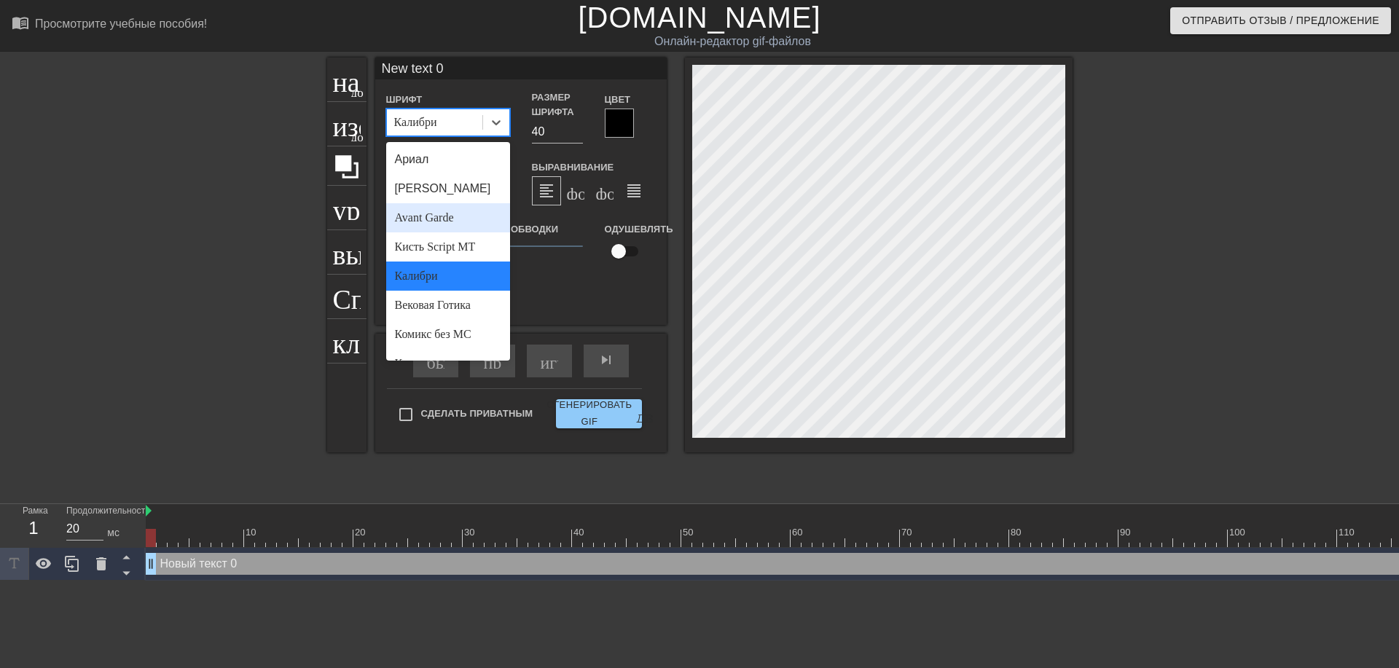
click at [452, 211] on ya-tr-span "Avant Garde" at bounding box center [424, 217] width 59 height 12
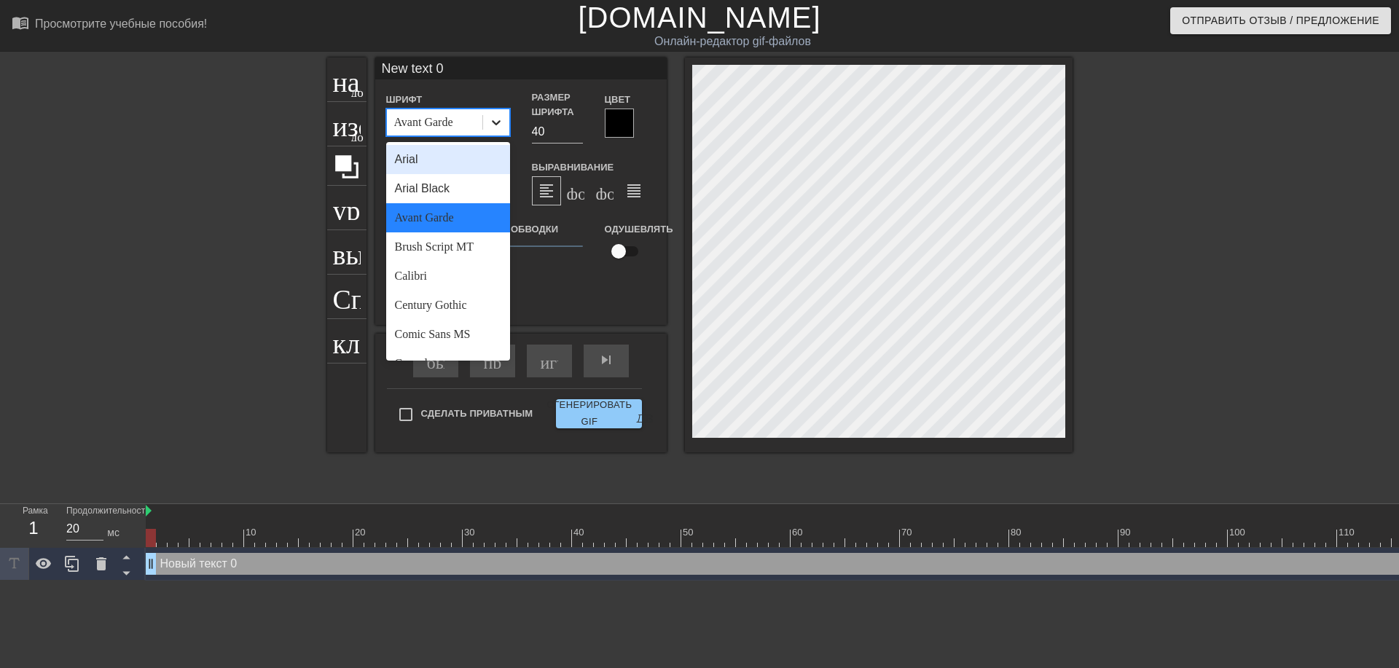
click at [492, 120] on icon at bounding box center [496, 122] width 9 height 5
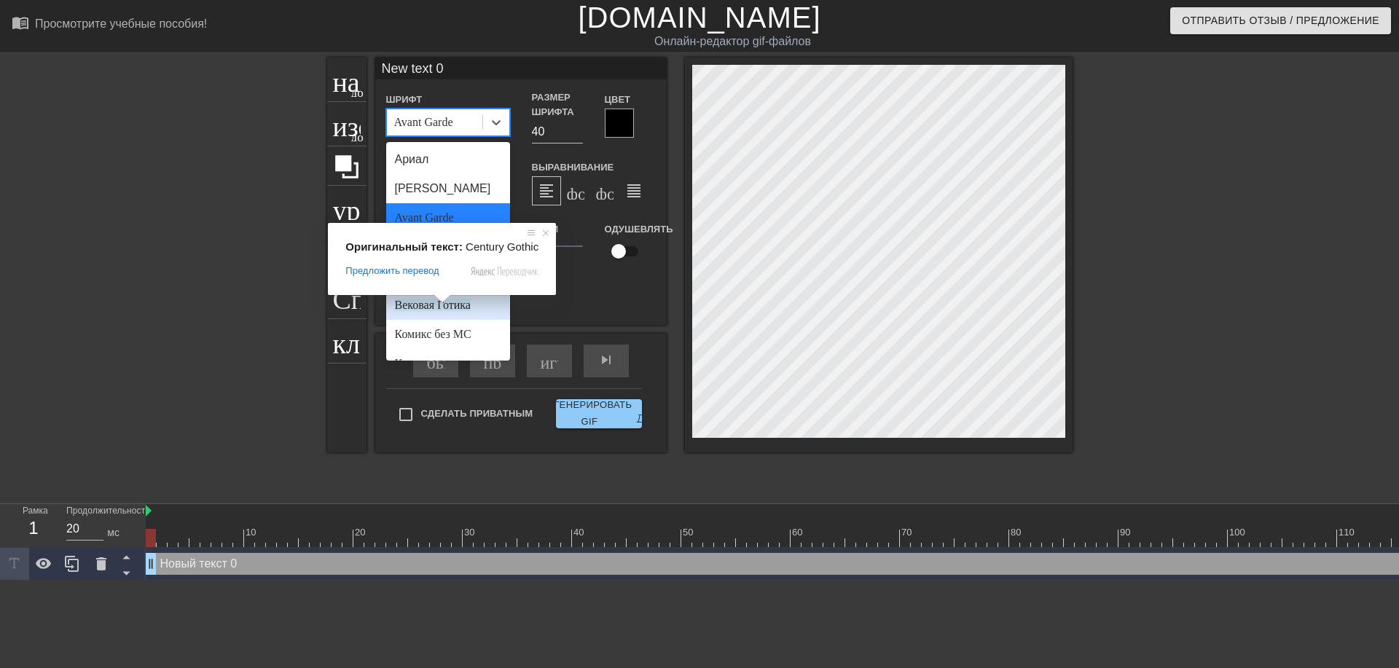
click at [439, 300] on body "menu_book_бук меню Просмотрите учебные пособия! Gifntext.com Онлайн-редактор gi…" at bounding box center [699, 290] width 1399 height 581
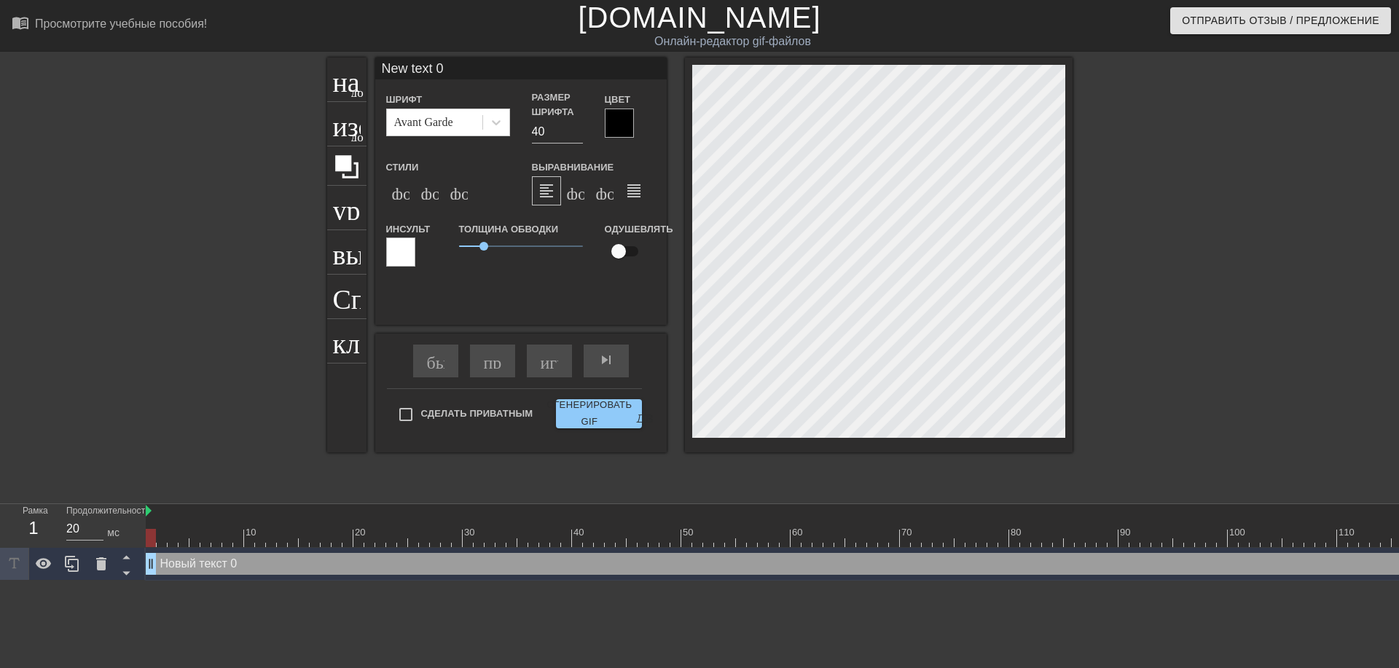
scroll to position [2, 2]
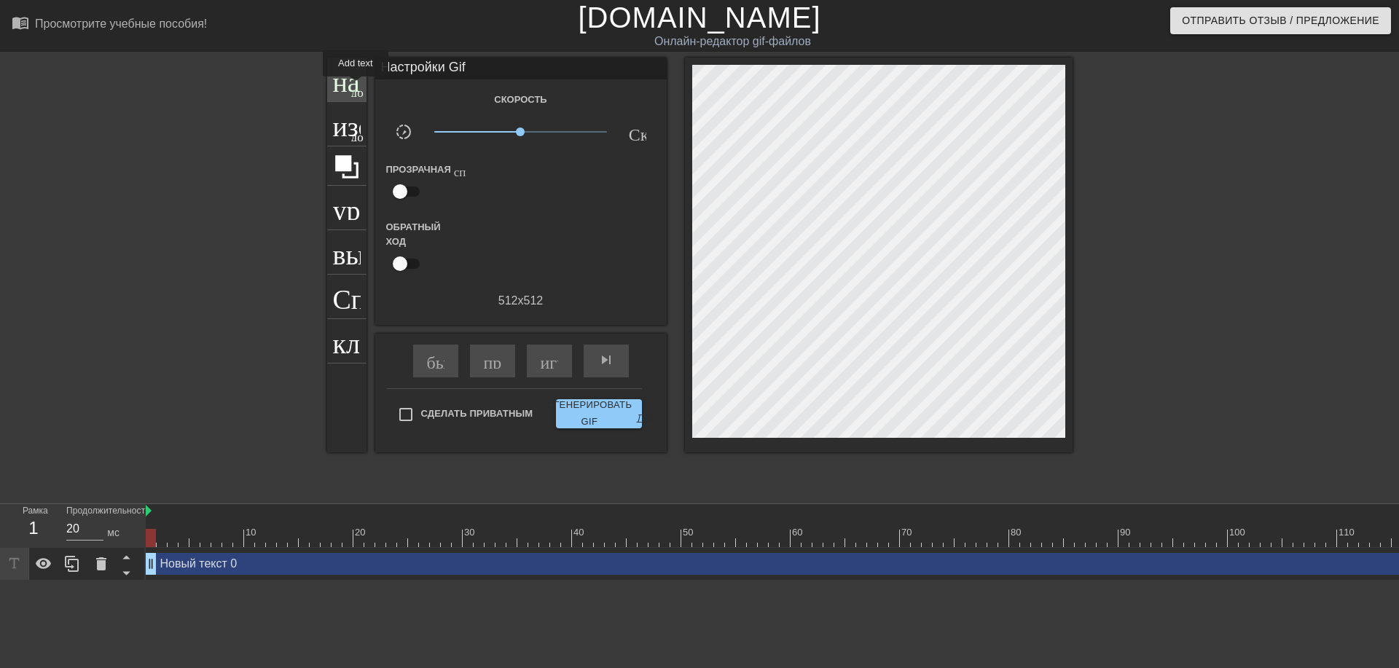
click at [356, 87] on ya-tr-span "добавить_круг" at bounding box center [393, 91] width 84 height 12
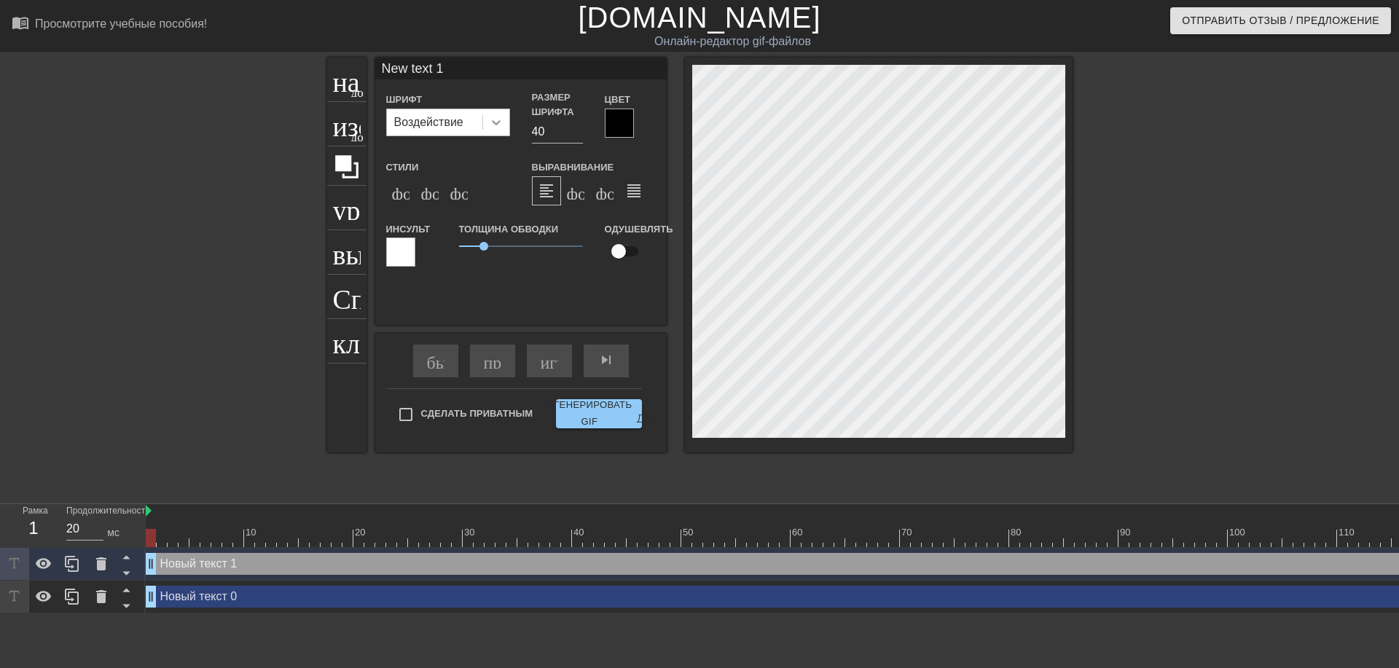
click at [496, 121] on icon at bounding box center [496, 122] width 15 height 15
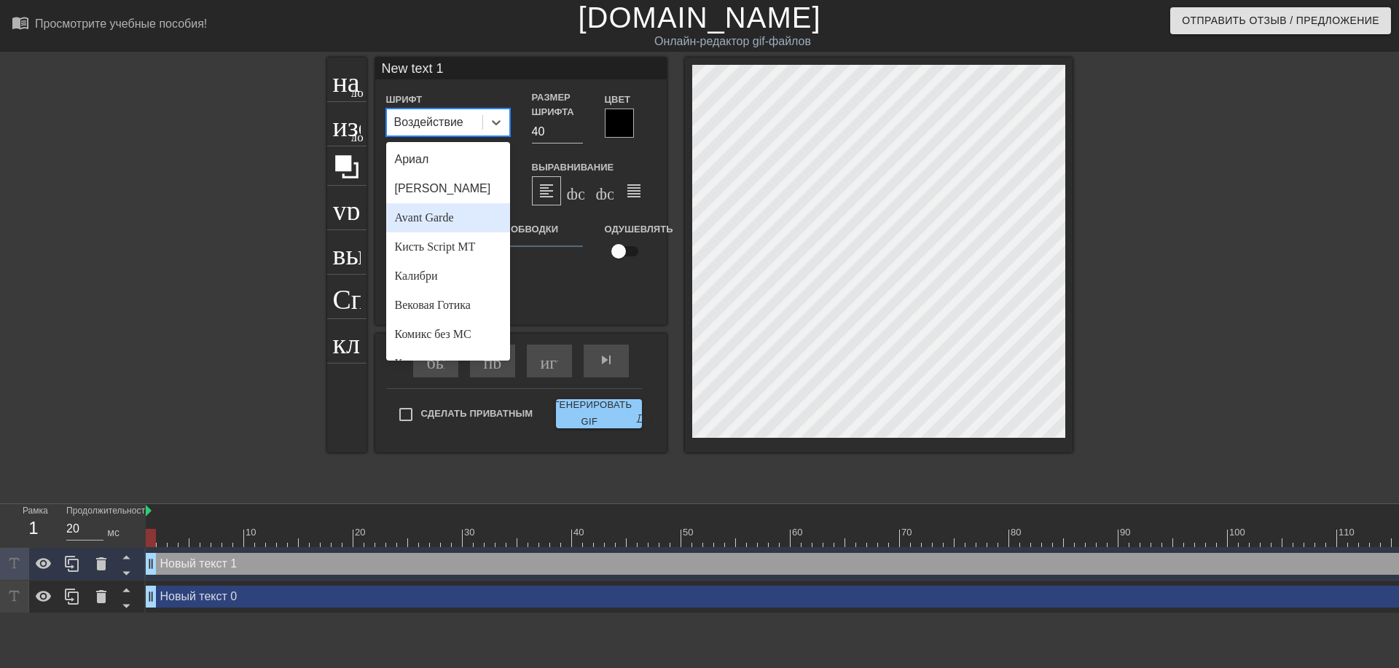
click at [456, 221] on div "Avant Garde" at bounding box center [448, 217] width 124 height 29
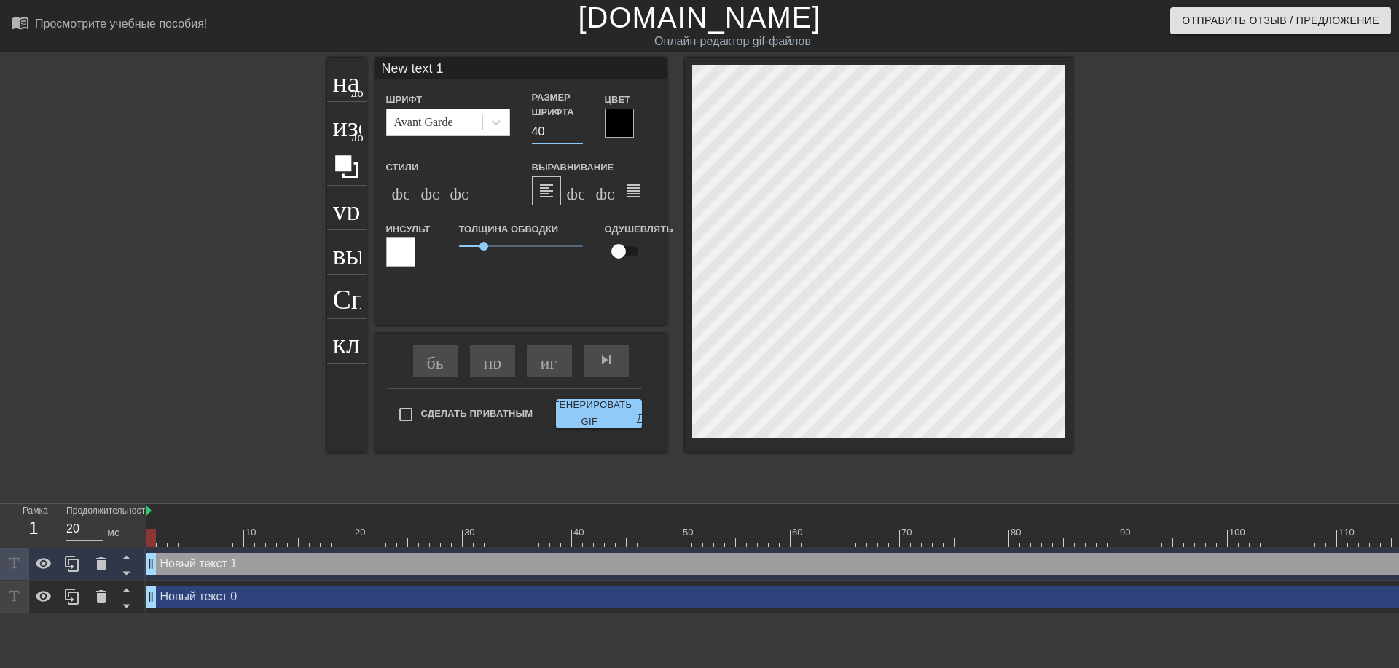
click at [535, 133] on input "40" at bounding box center [557, 131] width 51 height 23
type input "30"
type input "New text 0"
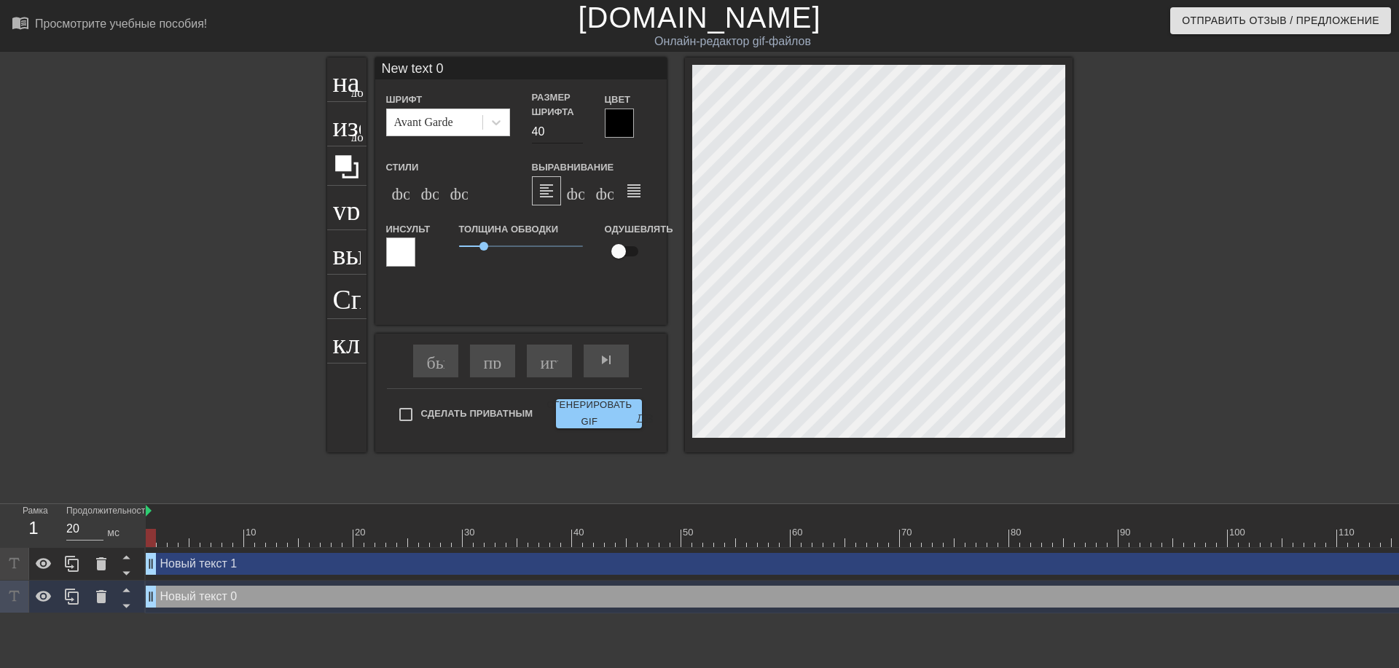
click at [536, 126] on input "40" at bounding box center [557, 131] width 51 height 23
type input "30"
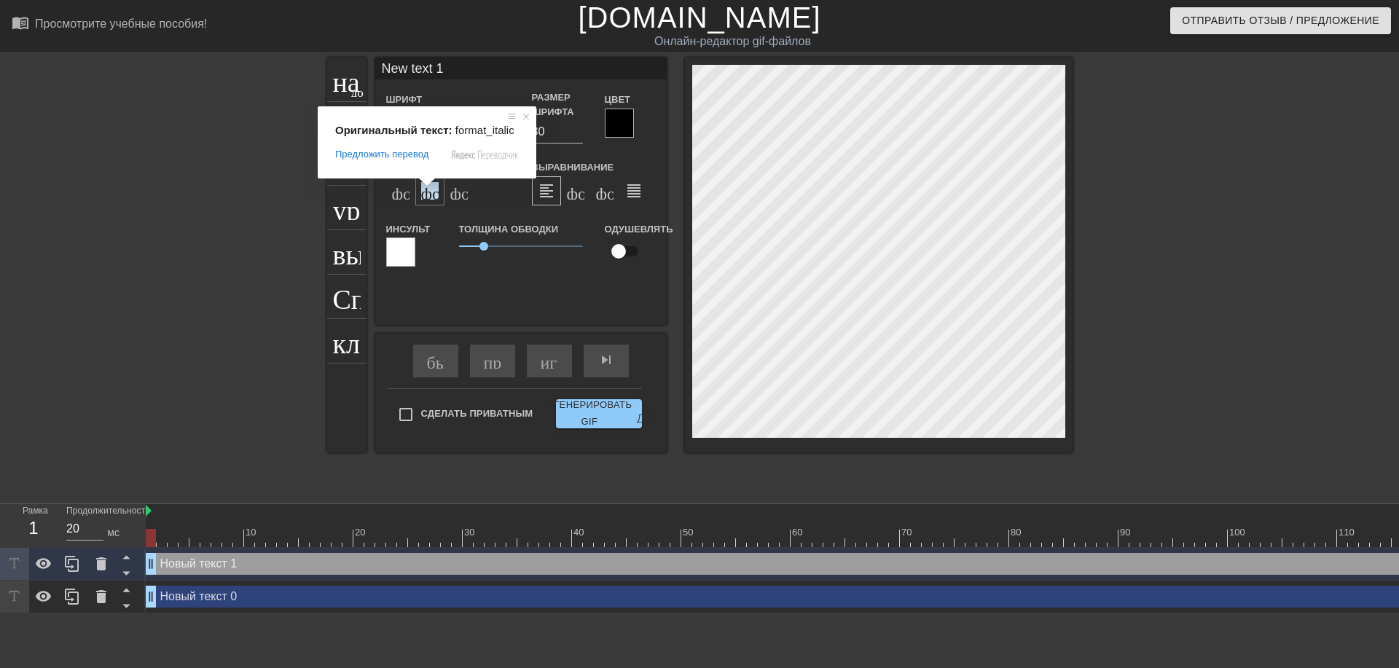
click at [428, 196] on ya-tr-span "формат_italic" at bounding box center [509, 190] width 177 height 17
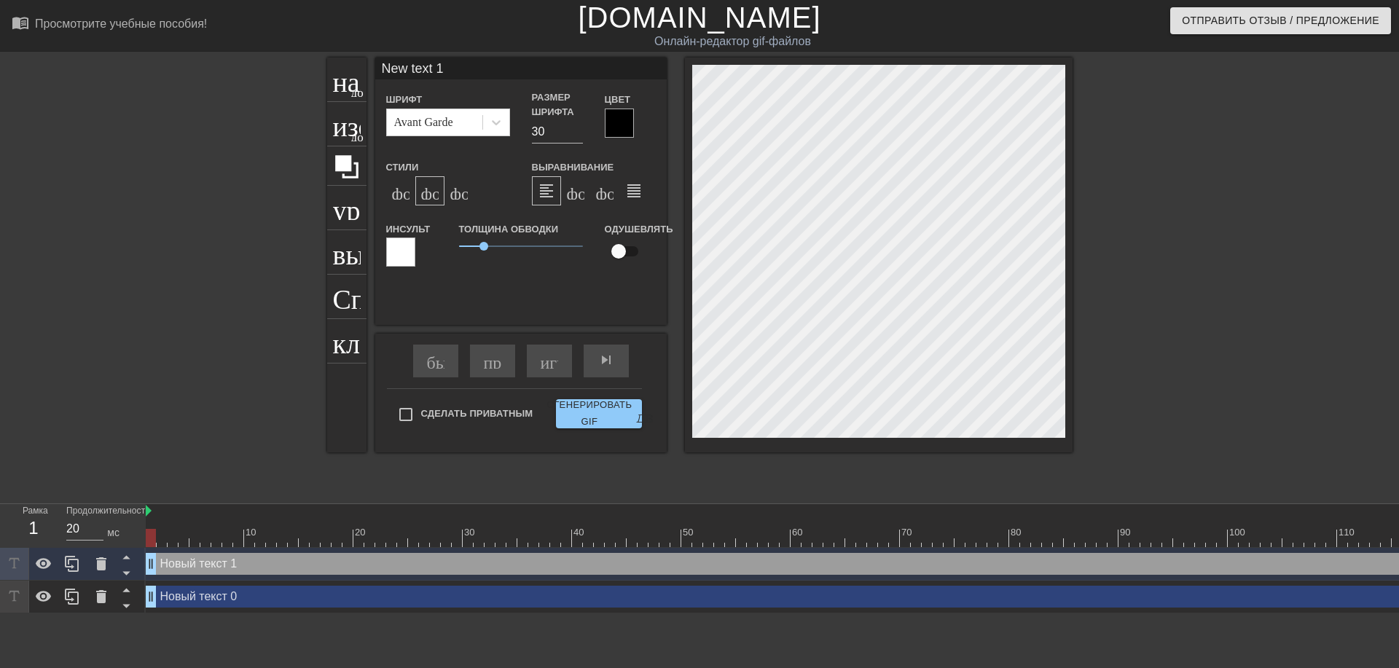
type input "ew text 1"
type textarea "ew text 1"
type input "w text 1"
type textarea "w text 1"
type input "text 1"
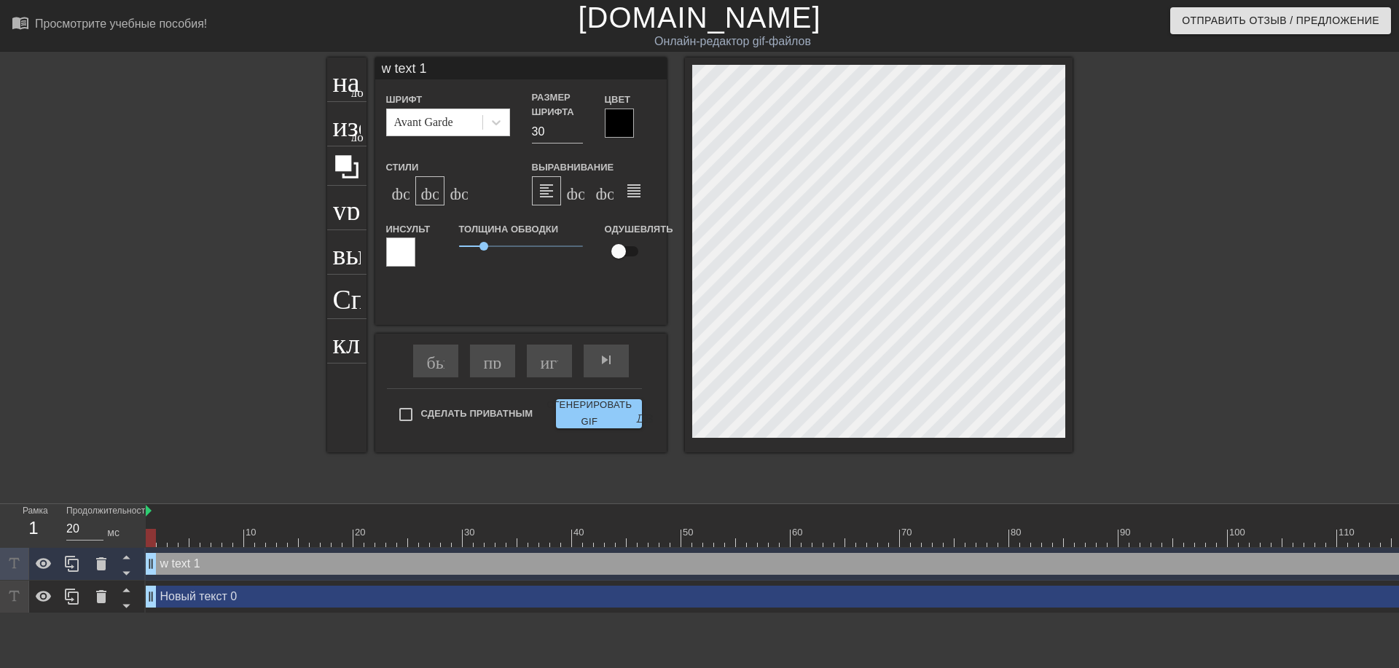
type textarea "text 1"
type input "text 1"
type textarea "text 1"
type input "ext 1"
type textarea "ext 1"
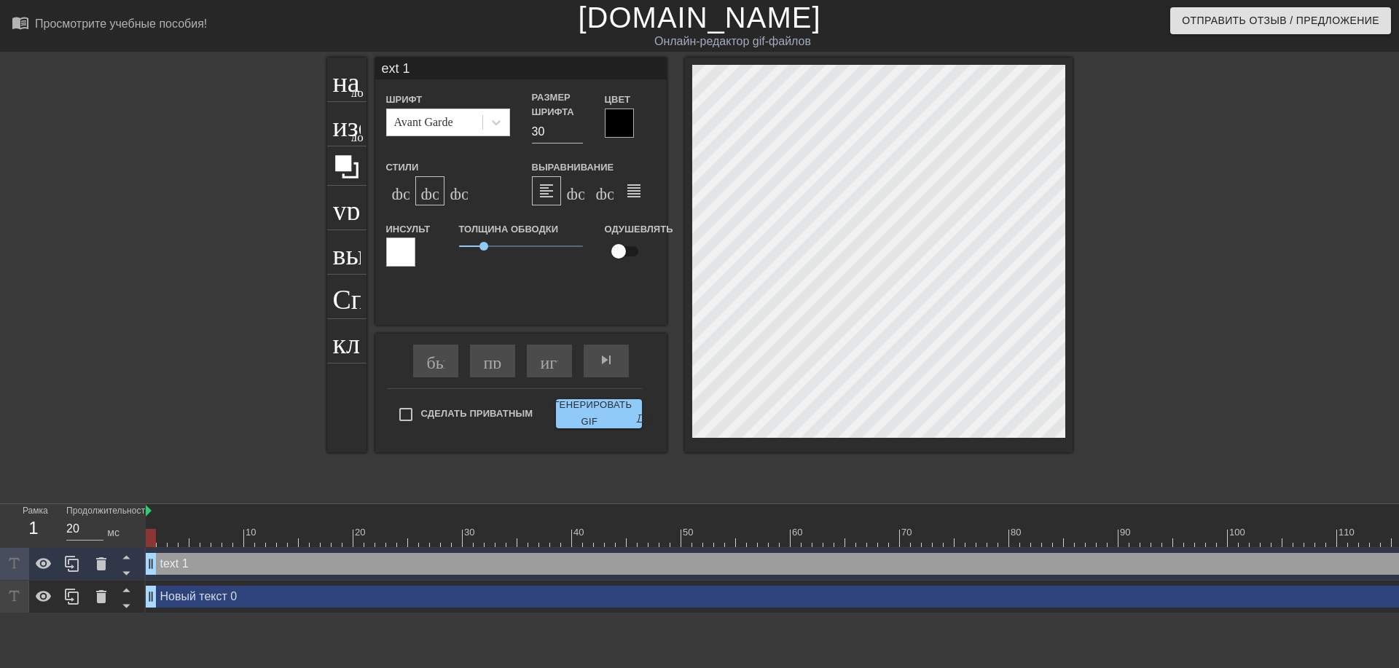
type input "xt 1"
type textarea "xt 1"
type input "t 1"
type textarea "t 1"
type input "1"
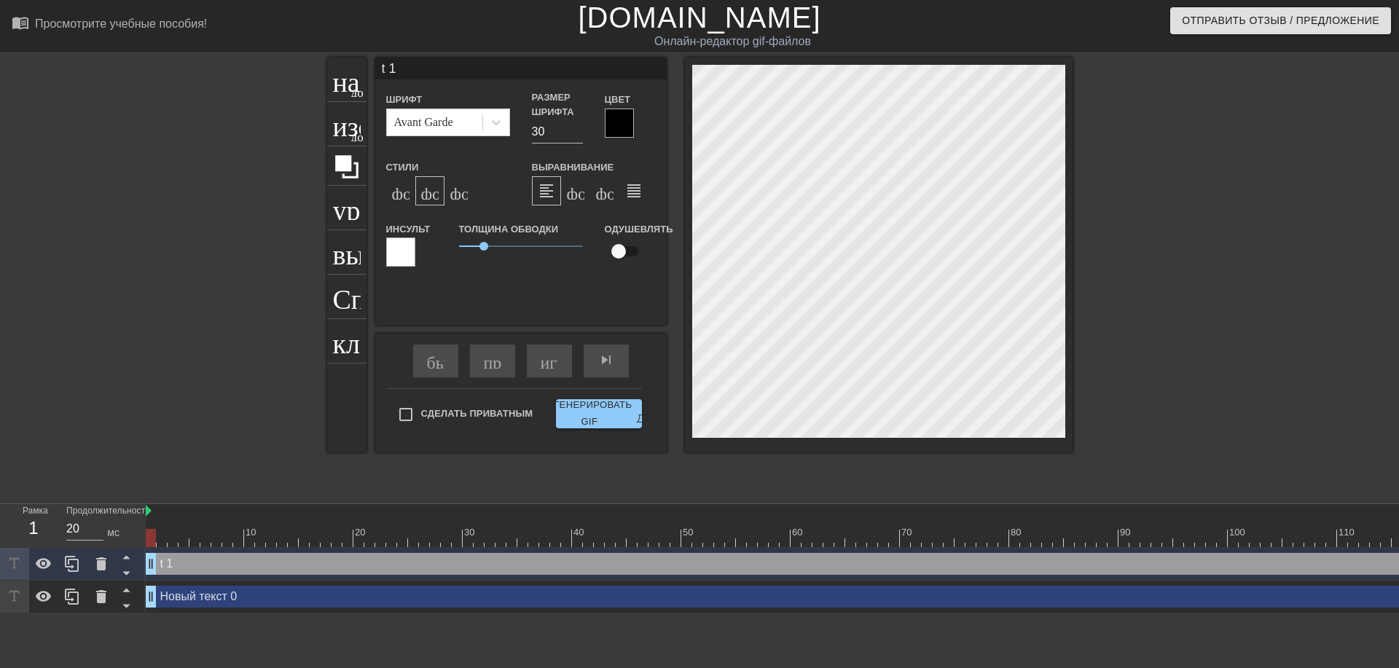
type textarea "1"
type input "1"
type textarea "1"
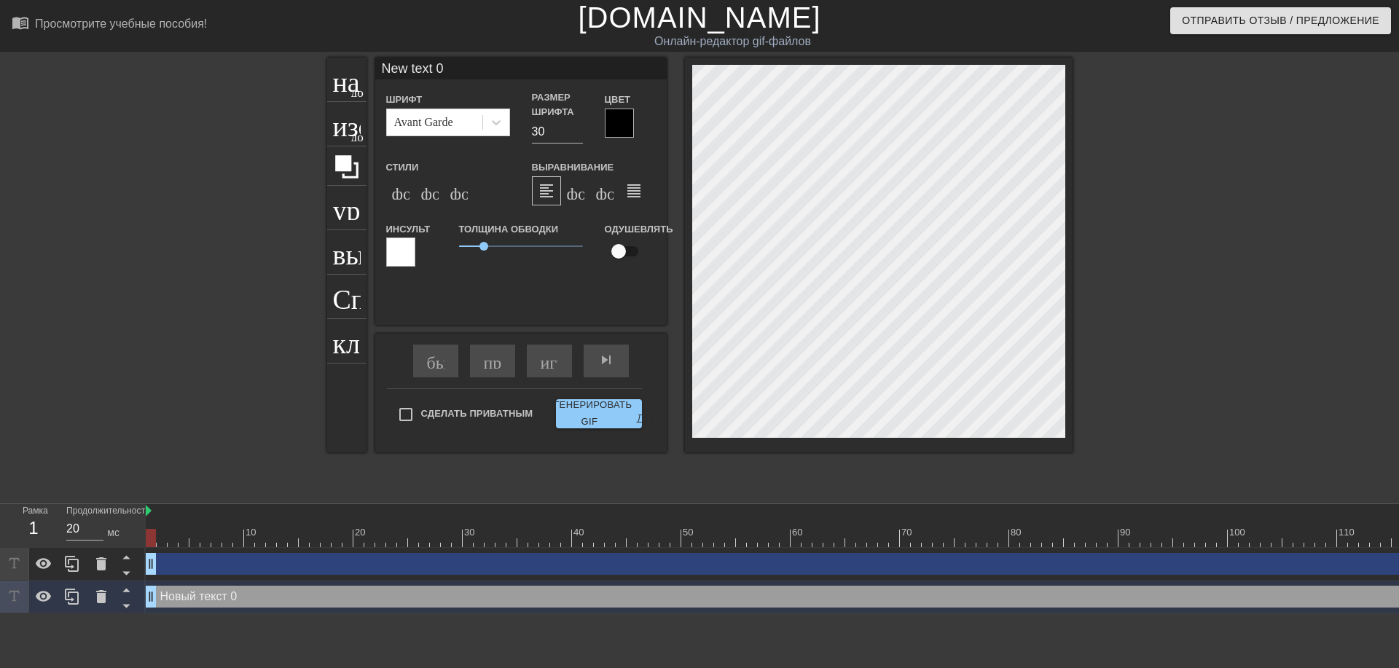
scroll to position [2, 1]
type input "ew text 0"
type textarea "ew text 0"
type input "w text 0"
type textarea "w text 0"
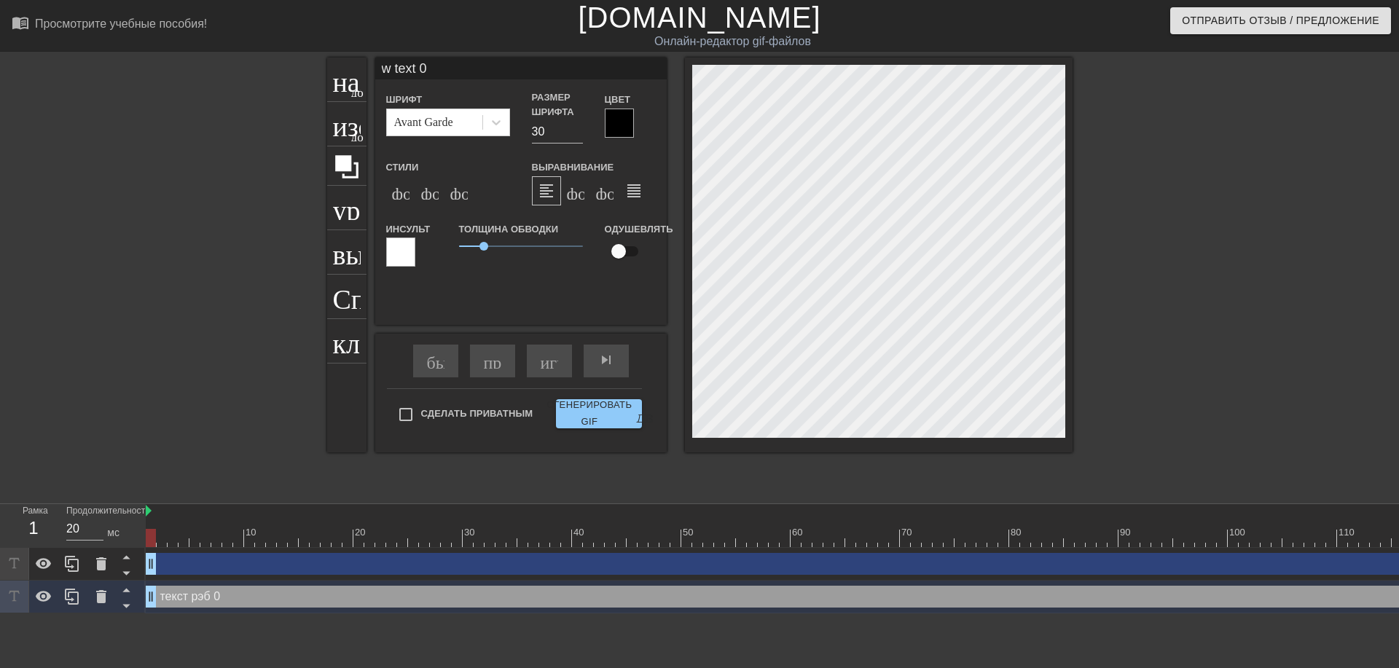
type input "text 0"
type textarea "text 0"
type input "text 0"
type textarea "text 0"
type input "ext 0"
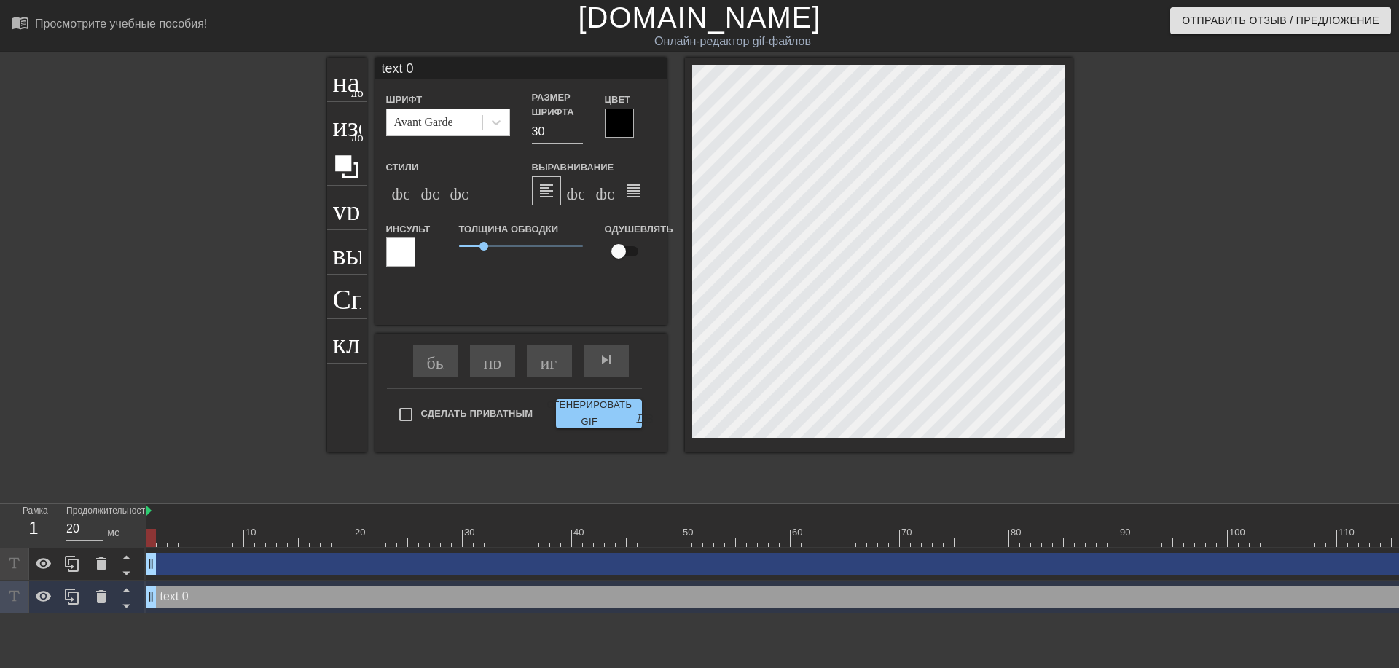
type textarea "ext 0"
type input "xt 0"
type textarea "xt 0"
type input "t 0"
type textarea "t 0"
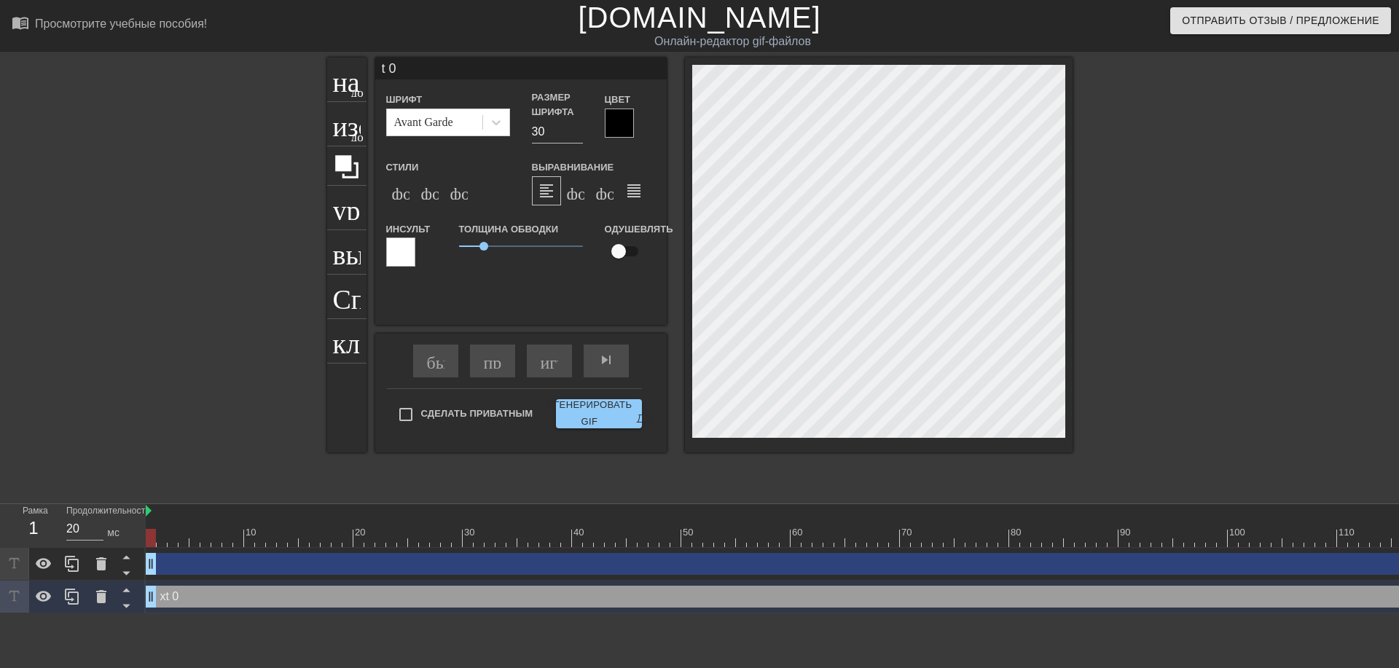
type input "0"
type textarea "0"
type input "0"
type textarea "0"
type input "@"
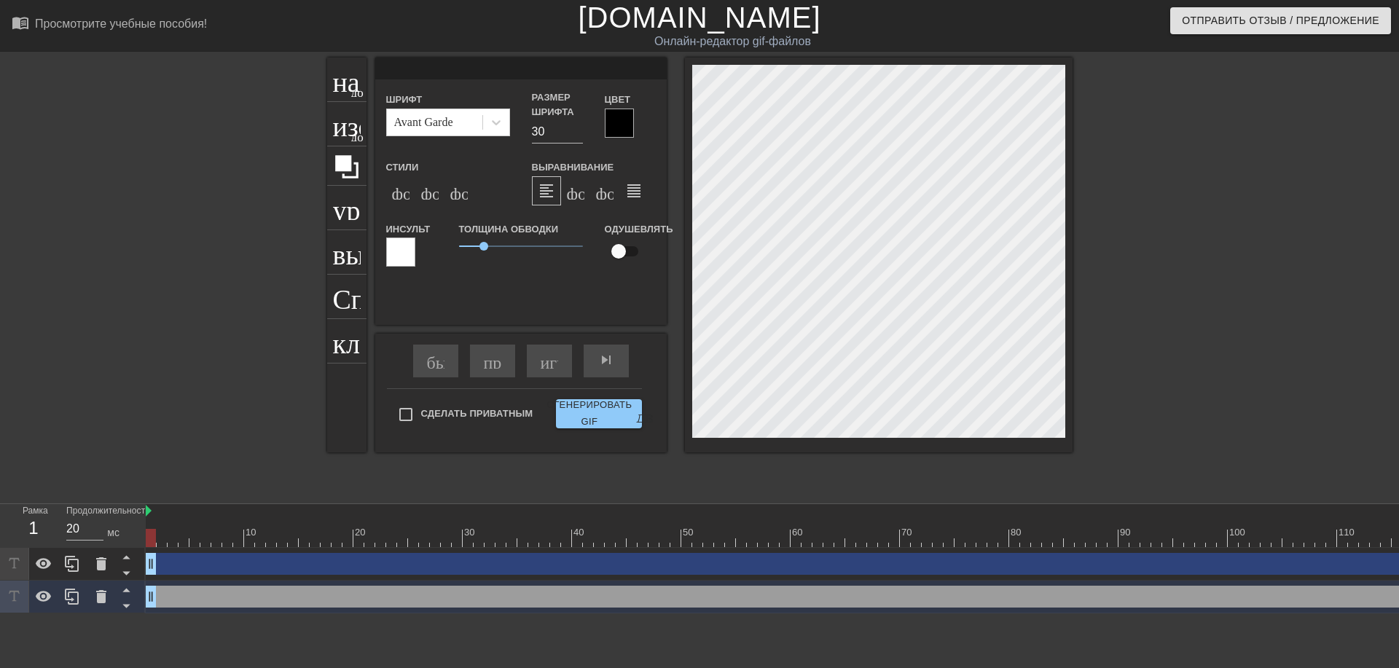
type textarea "@"
type input "@s"
type textarea "@s"
type input "@st"
type textarea "@st"
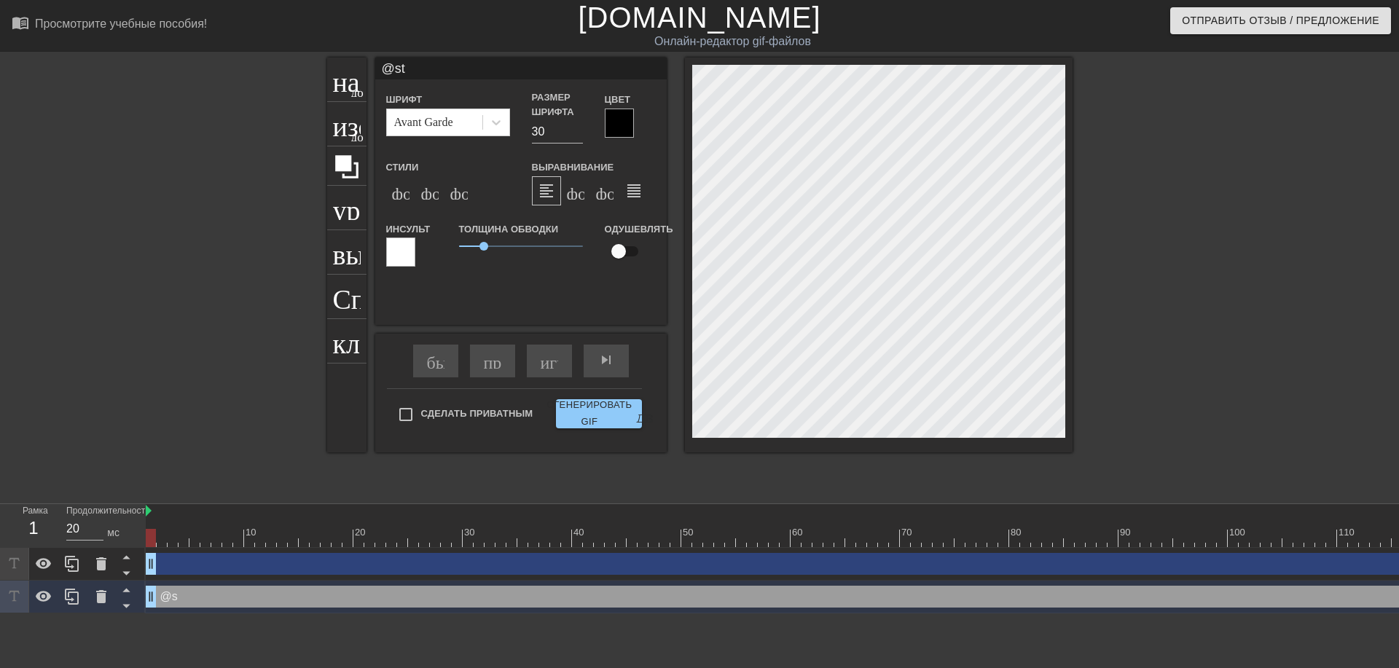
type input "@sti"
type textarea "@sti"
type input "@stic"
type textarea "@stic"
type input "@stick"
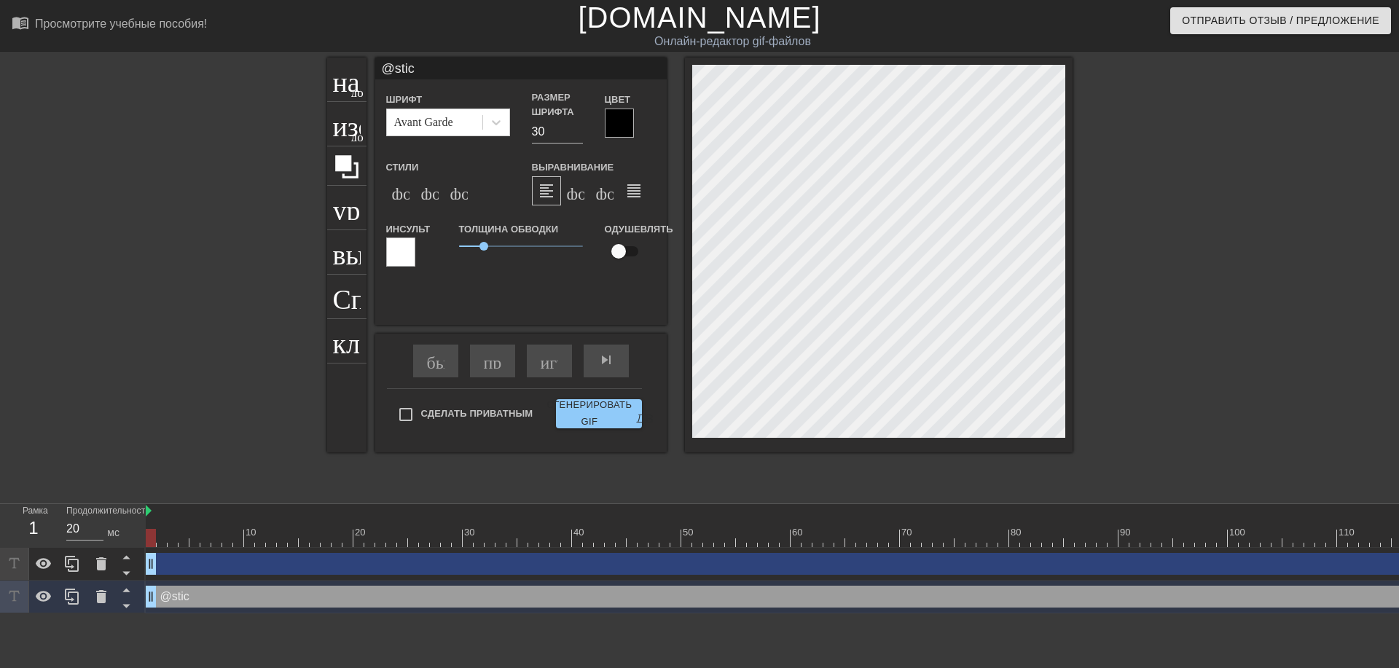
type textarea "@stick"
type input "@sticke"
type textarea "@sticker"
type input "@stickerb"
type textarea "@stickerb"
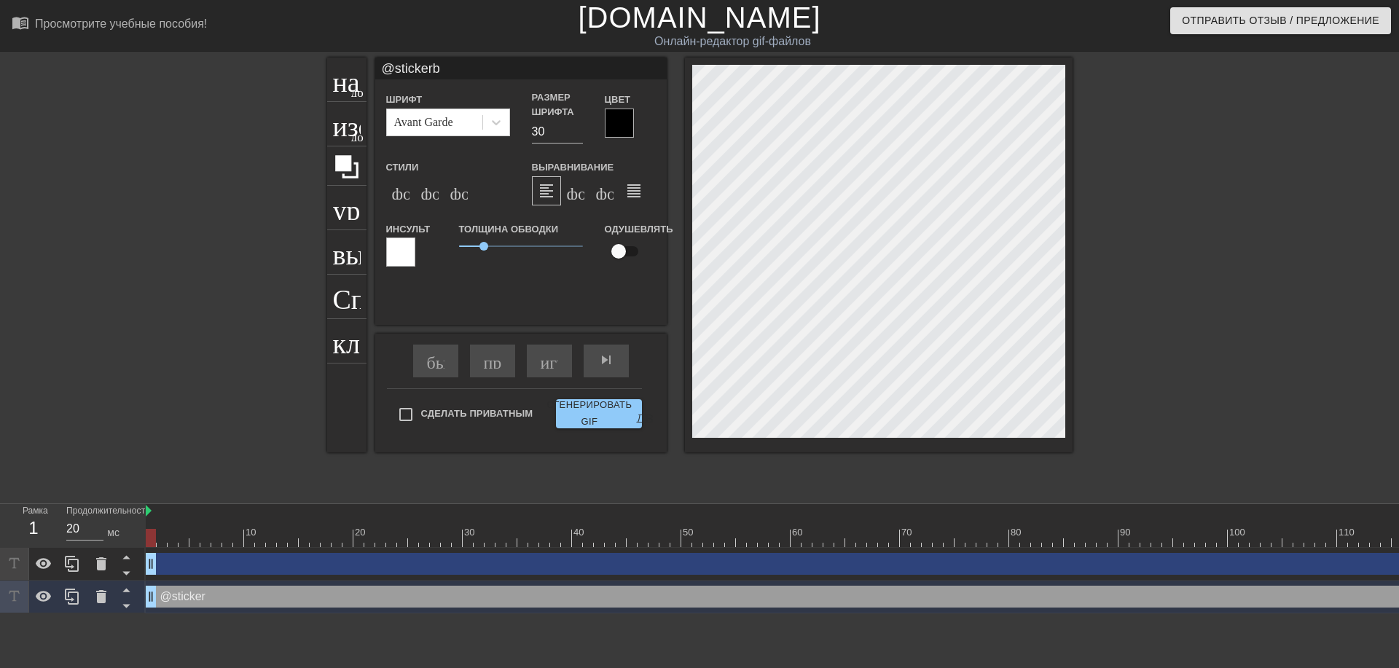
type input "@stickerba"
type textarea "@stickerba"
type input "@stickerbas"
type textarea "@stickerbas"
type input "@stickerbase"
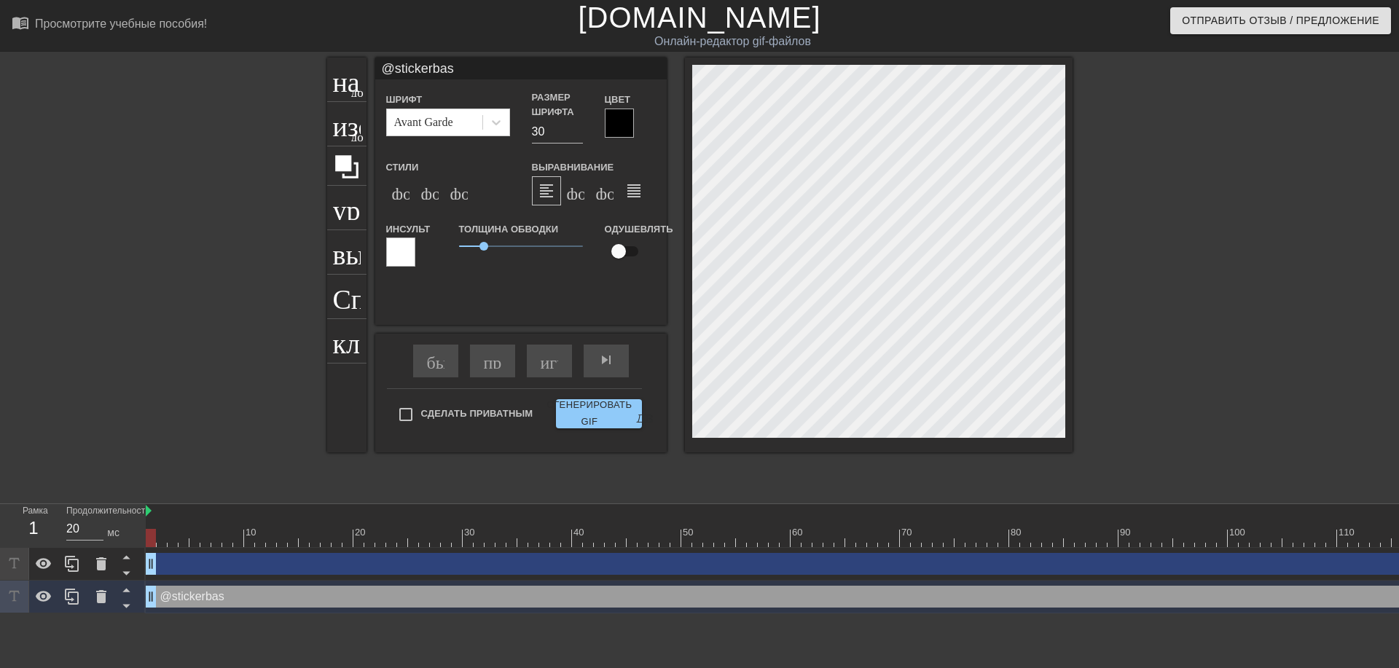
type textarea "@stickerbase"
type input "@stickerbase_"
type textarea "@stickerbase_"
type input "@stickerbase_r"
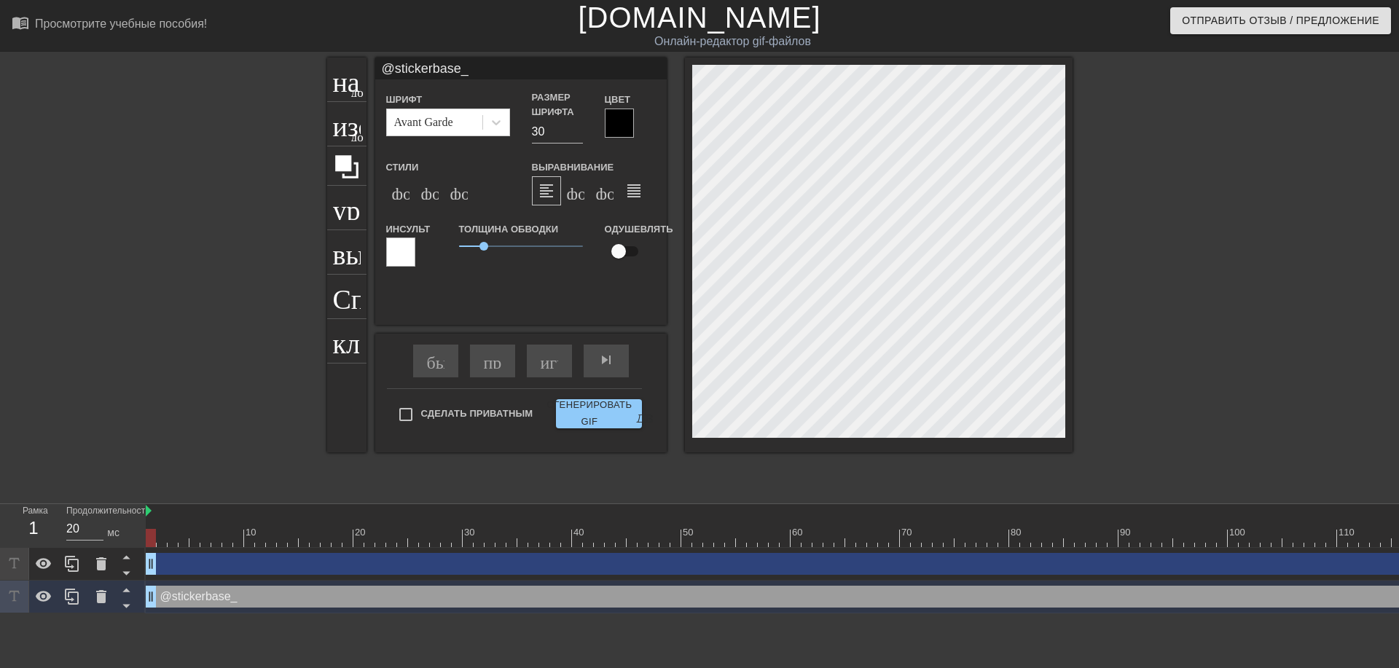
type textarea "@stickerbase_r"
type input "@stickerbase_ru"
type textarea "@stickerbase_ru"
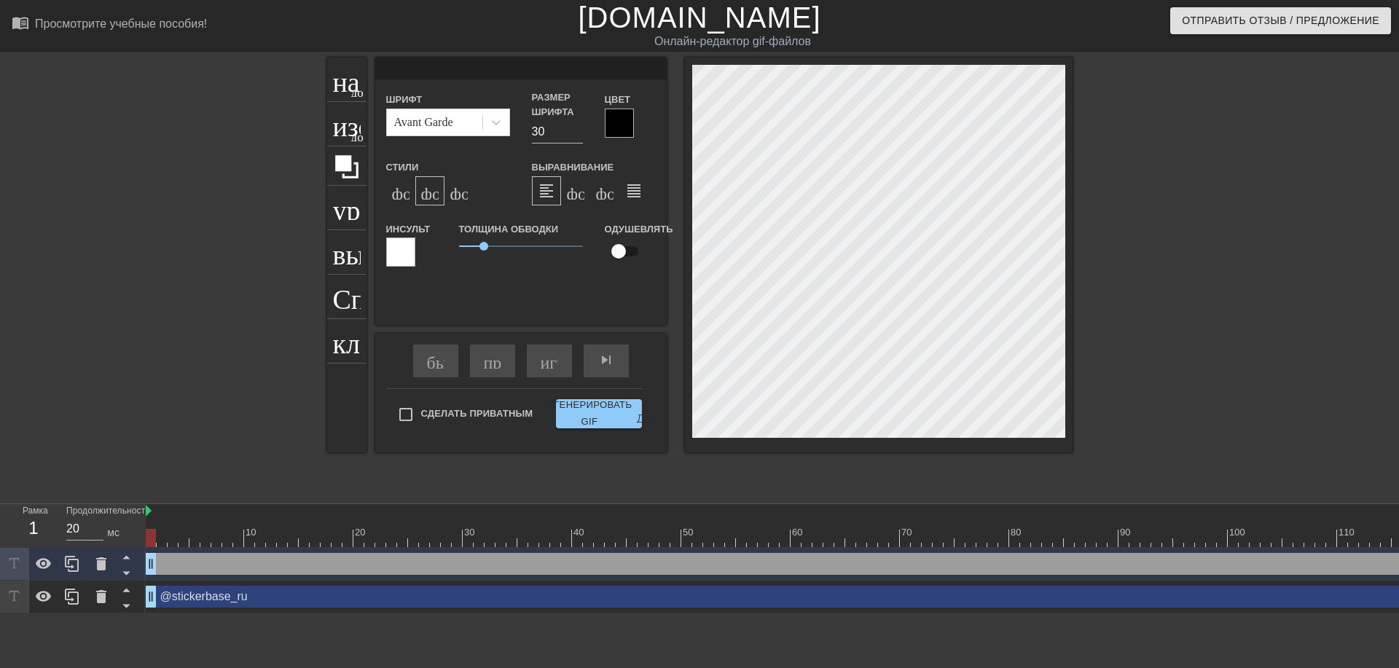
type input "@stickerbase_ru"
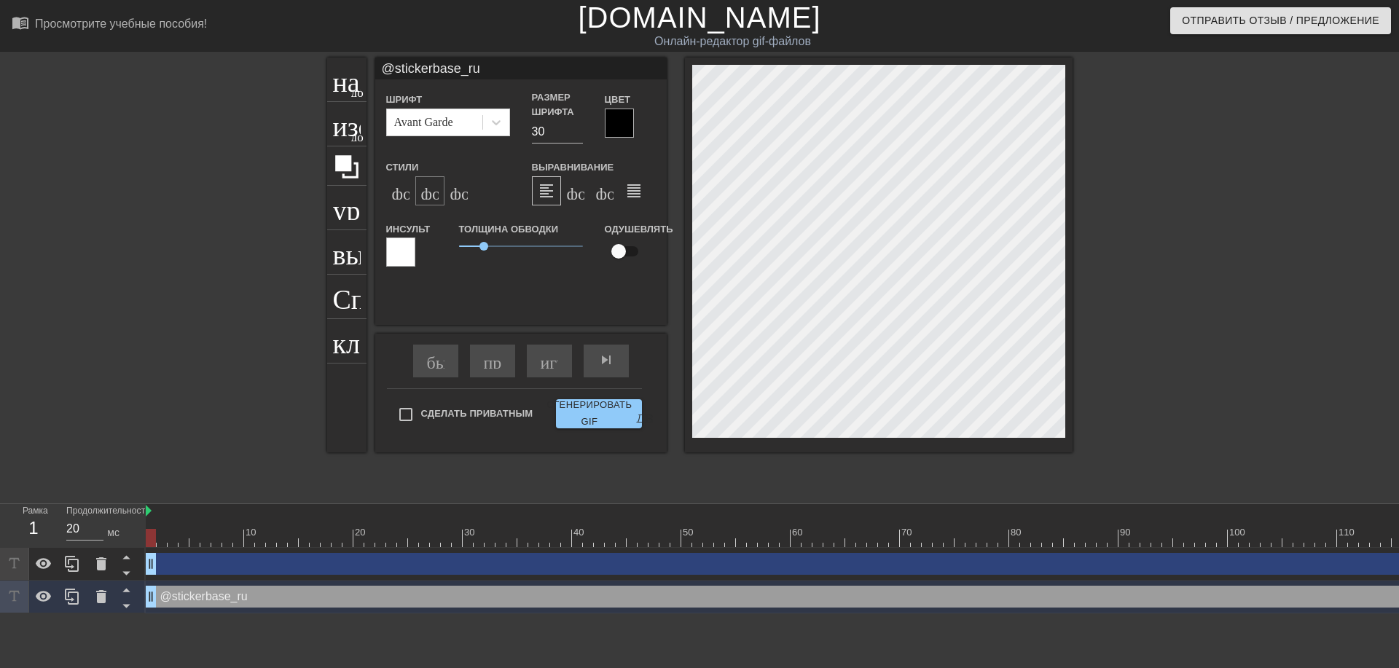
click at [431, 189] on body "menu_book_бук меню Просмотрите учебные пособия! Gifntext.com Онлайн-редактор gi…" at bounding box center [699, 306] width 1399 height 613
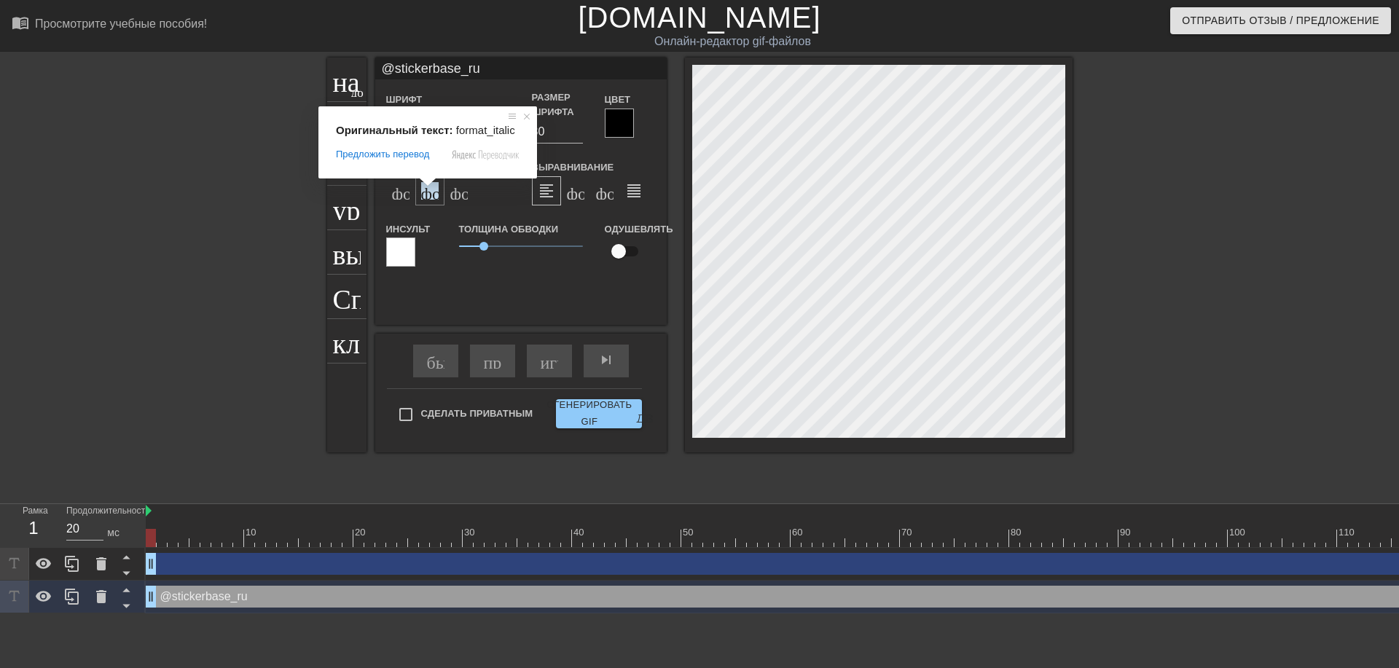
click at [424, 193] on ya-tr-span "формат_italic" at bounding box center [509, 190] width 177 height 17
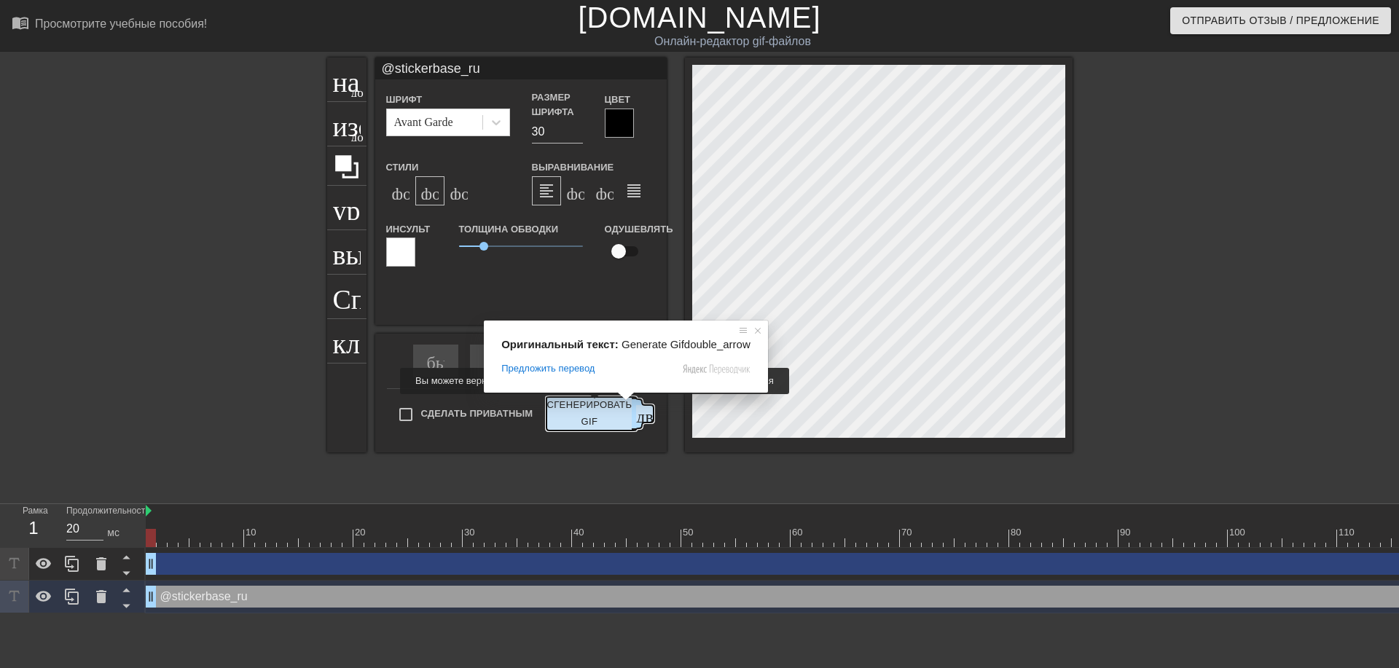
click at [592, 404] on ya-tr-span "Сгенерировать GIF" at bounding box center [588, 414] width 85 height 34
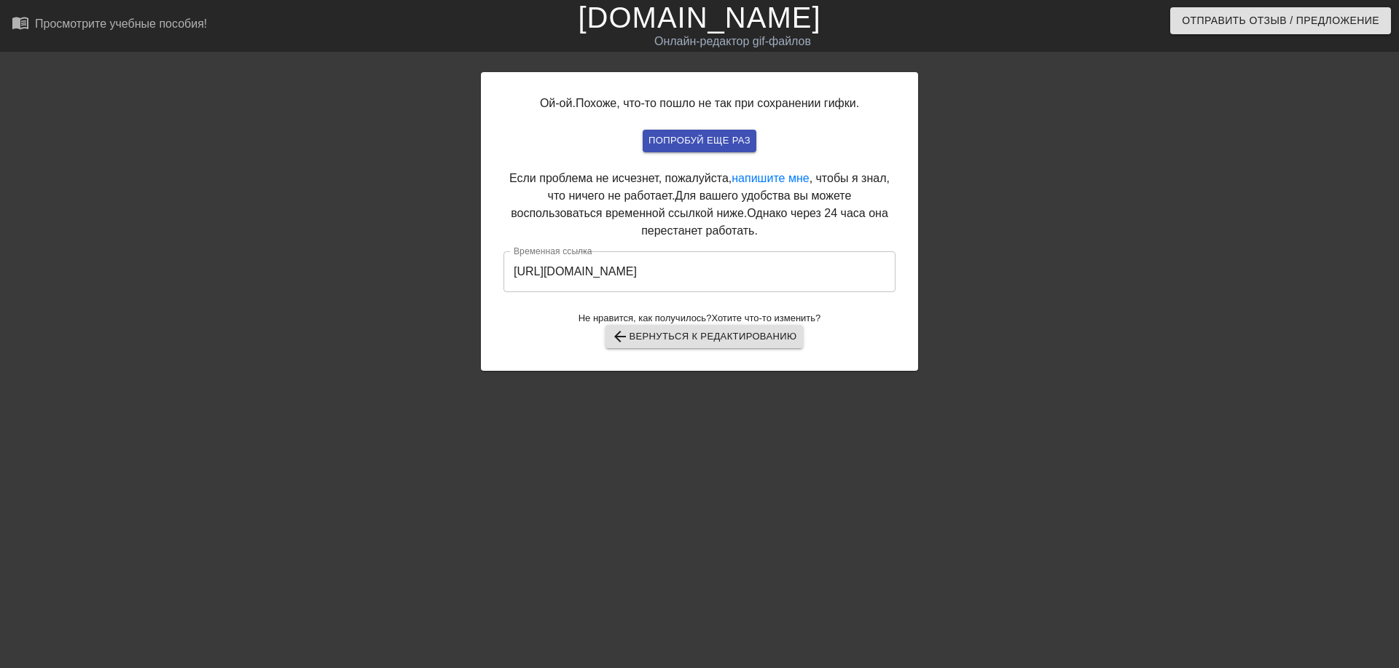
click at [668, 266] on input "https://www.gifntext.com/temp_generations/Lf0vvsiB.gif" at bounding box center [699, 271] width 392 height 41
click at [663, 273] on input "https://www.gifntext.com/temp_generations/Lf0vvsiB.gif" at bounding box center [699, 271] width 392 height 41
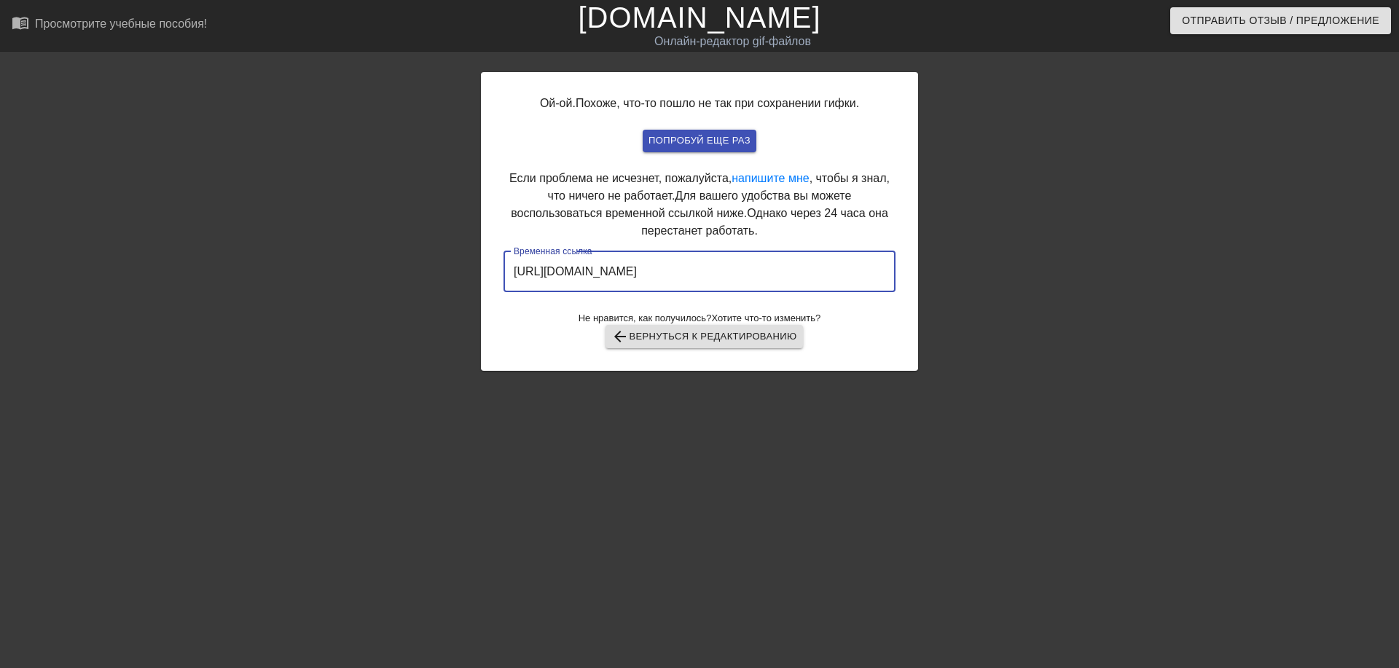
click at [663, 273] on input "https://www.gifntext.com/temp_generations/Lf0vvsiB.gif" at bounding box center [699, 271] width 392 height 41
